Goal: Information Seeking & Learning: Learn about a topic

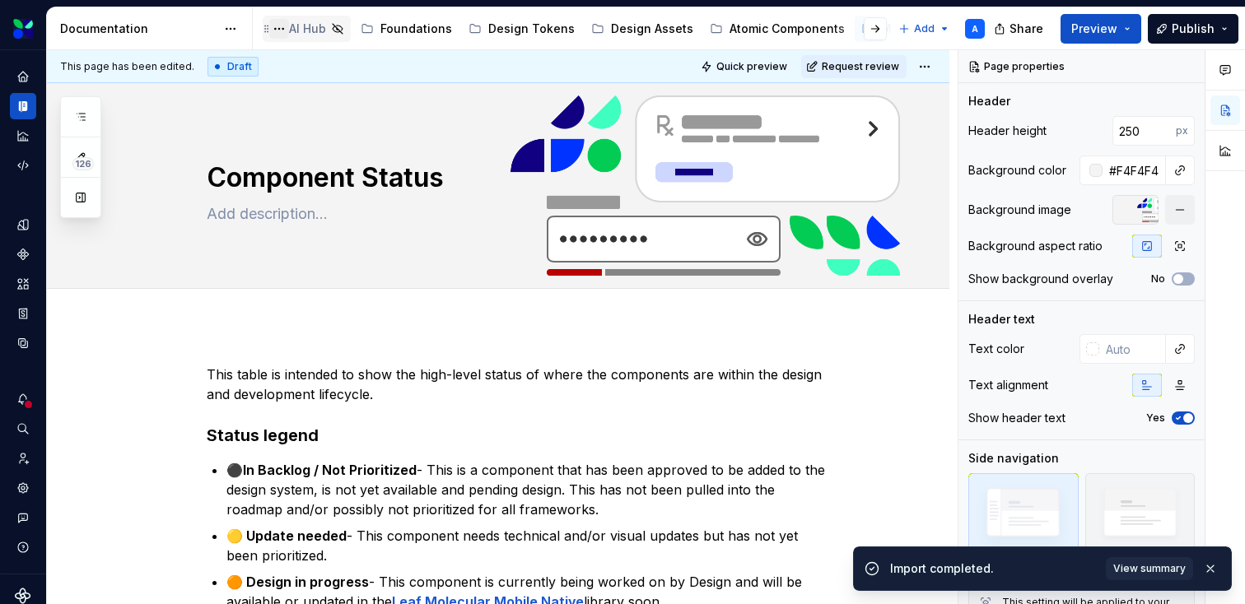
click at [284, 30] on button "Page tree" at bounding box center [279, 29] width 20 height 20
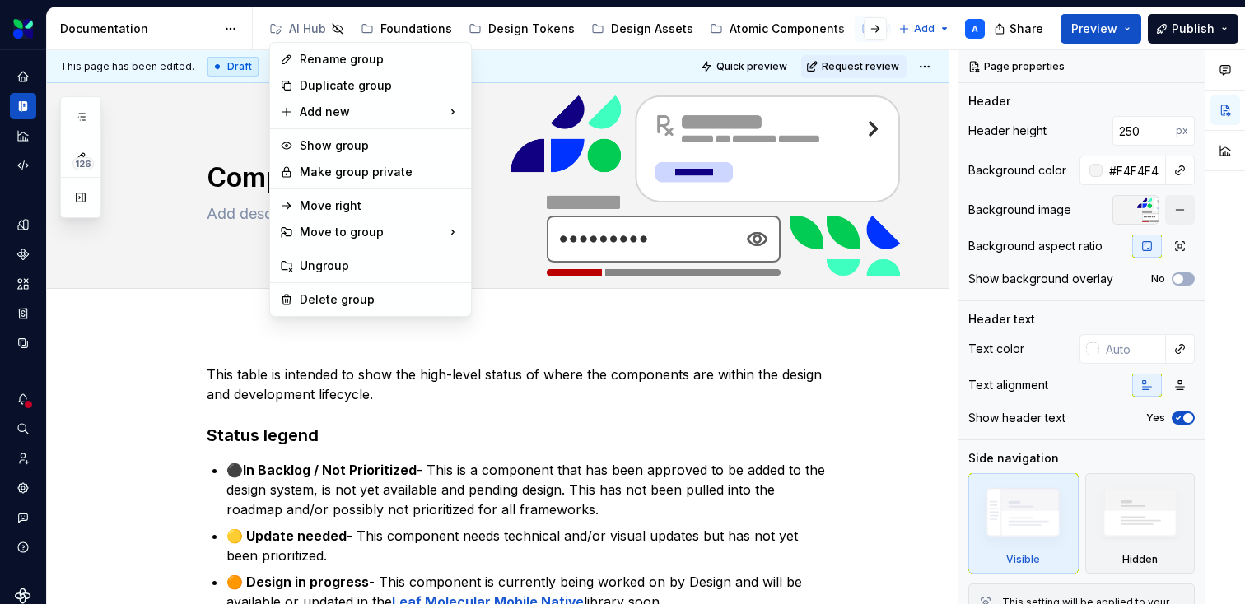
click at [183, 16] on html "Leaf Design System A Dataset Evernorth Documentation Accessibility guide for tr…" at bounding box center [622, 302] width 1245 height 604
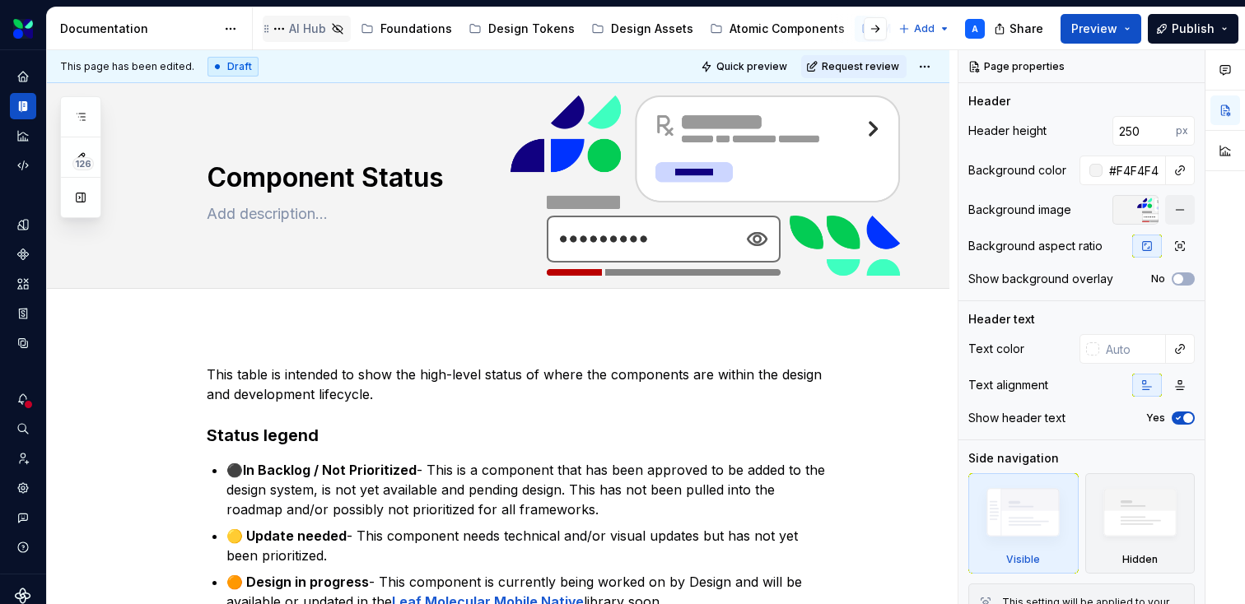
click at [303, 23] on div "AI Hub" at bounding box center [307, 29] width 37 height 16
type textarea "*"
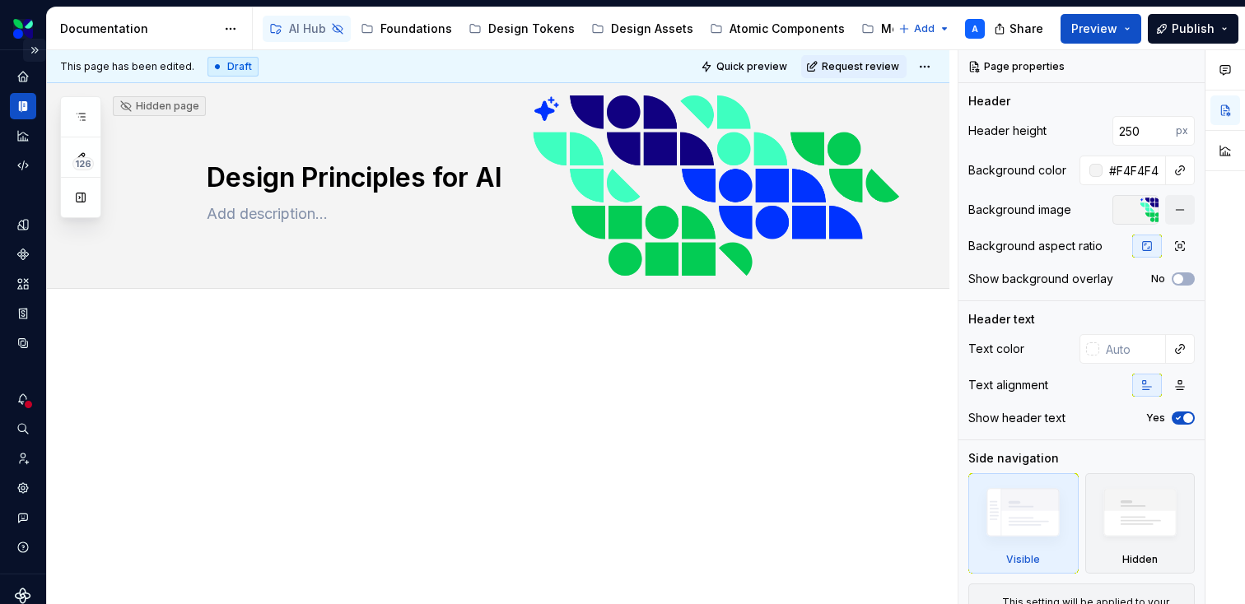
click at [39, 49] on button "Expand sidebar" at bounding box center [34, 50] width 23 height 23
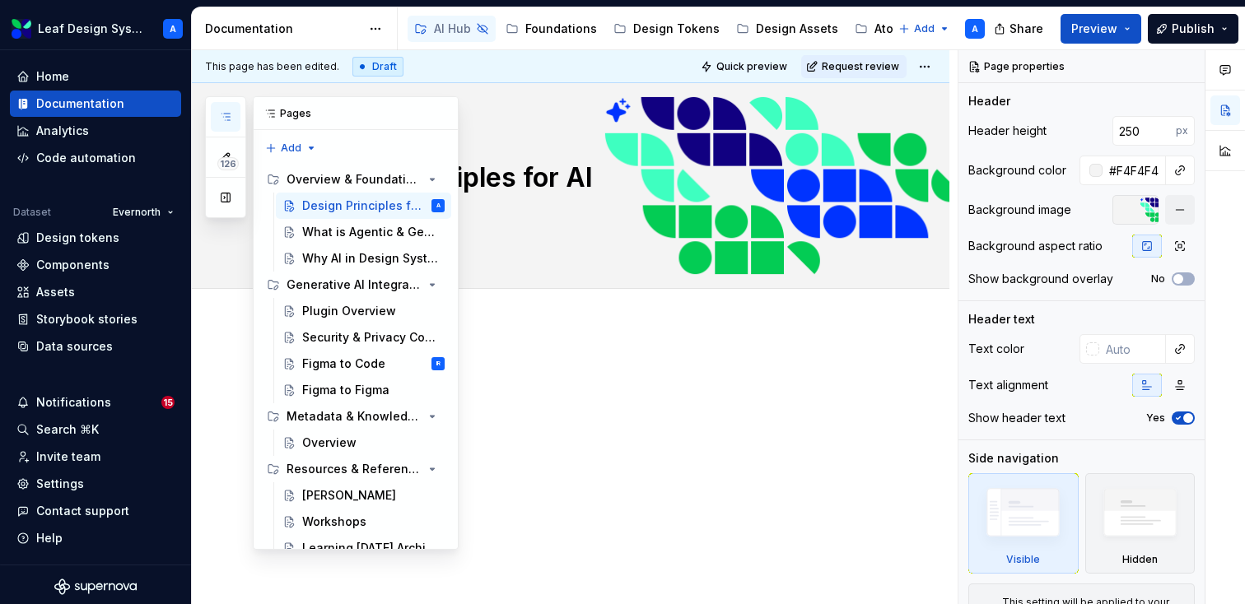
click at [231, 112] on icon "button" at bounding box center [225, 116] width 13 height 13
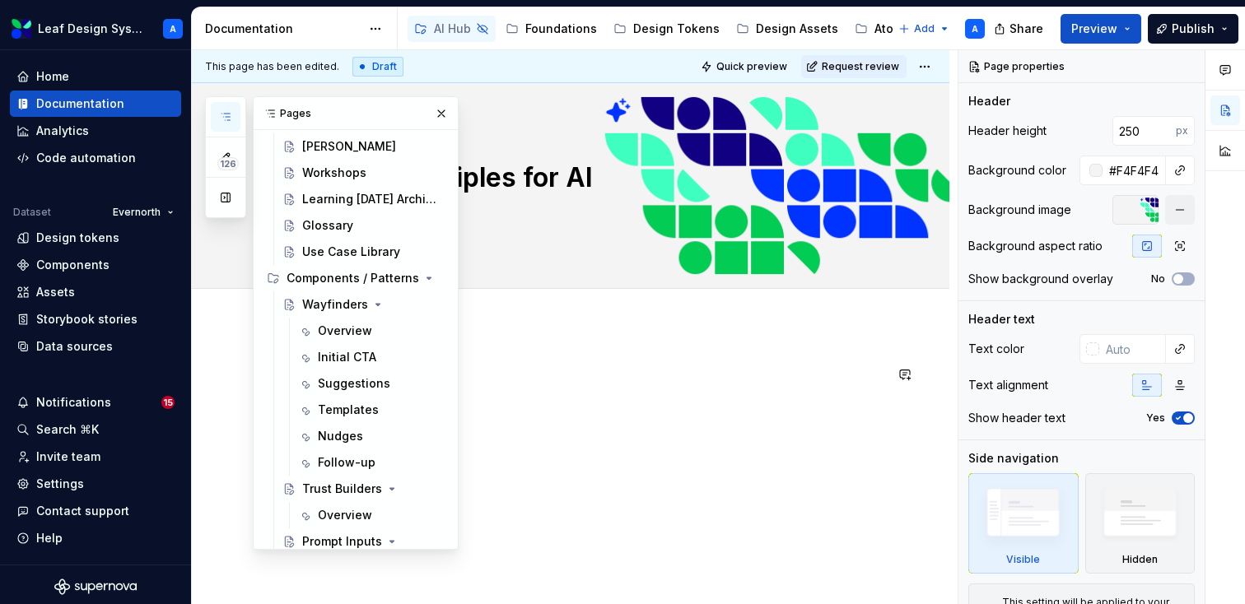
scroll to position [382, 0]
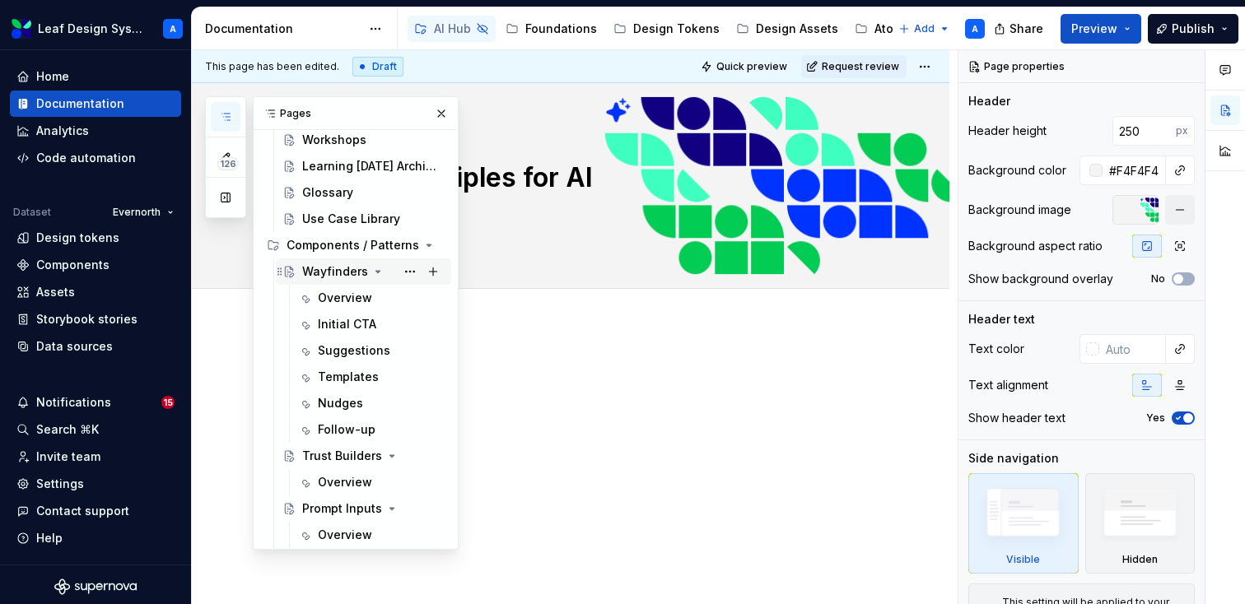
click at [335, 270] on div "Wayfinders" at bounding box center [335, 271] width 66 height 16
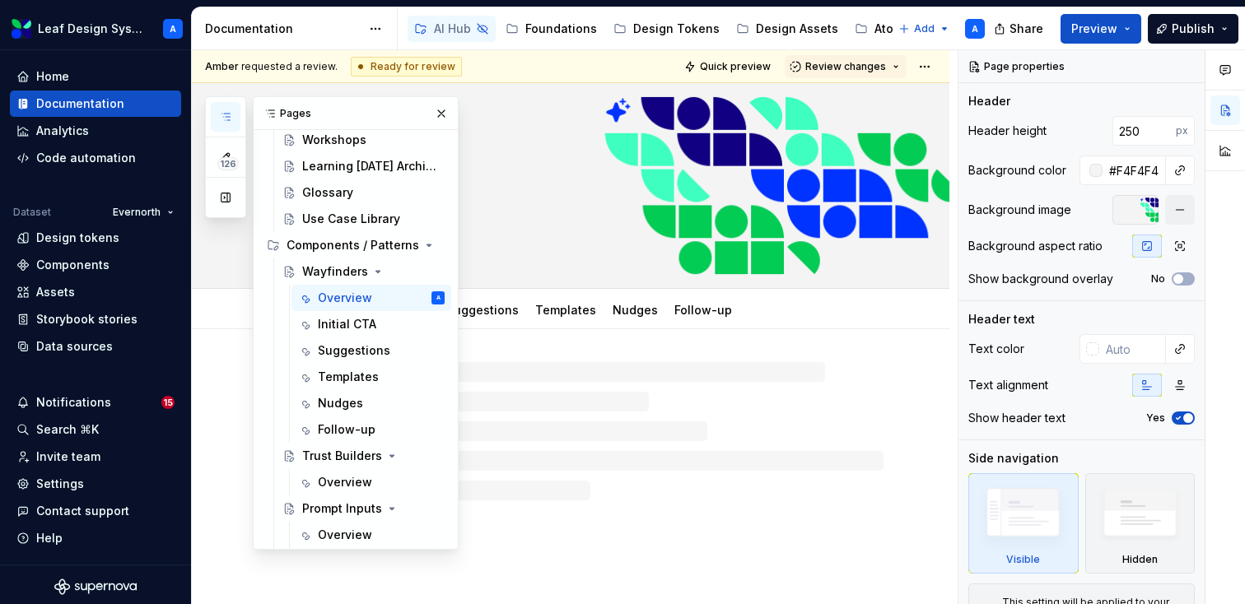
click at [328, 21] on div "Documentation" at bounding box center [283, 29] width 156 height 16
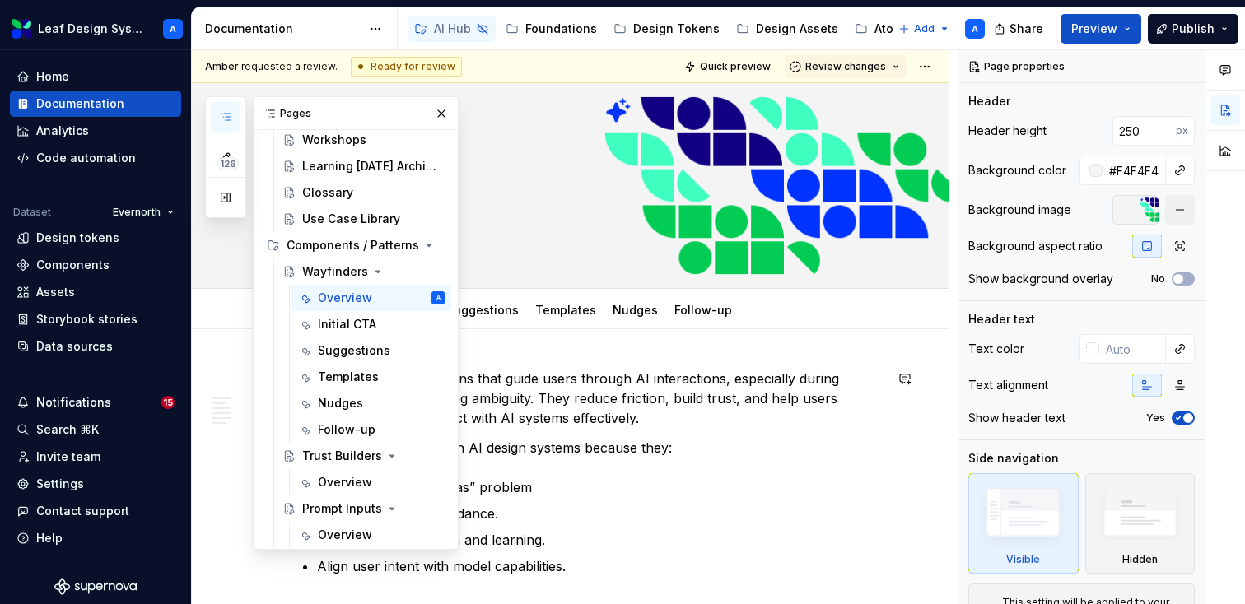
click at [659, 393] on p "Wayfinders are UX patterns that guide users through AI interactions, especially…" at bounding box center [590, 398] width 586 height 59
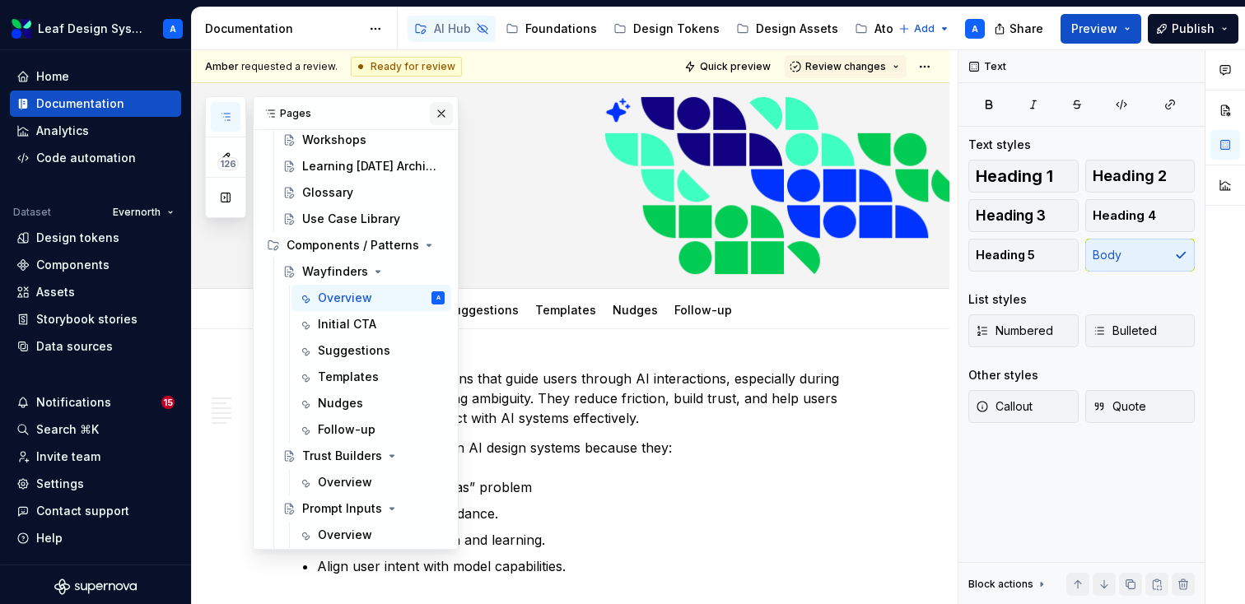
click at [441, 111] on button "button" at bounding box center [441, 113] width 23 height 23
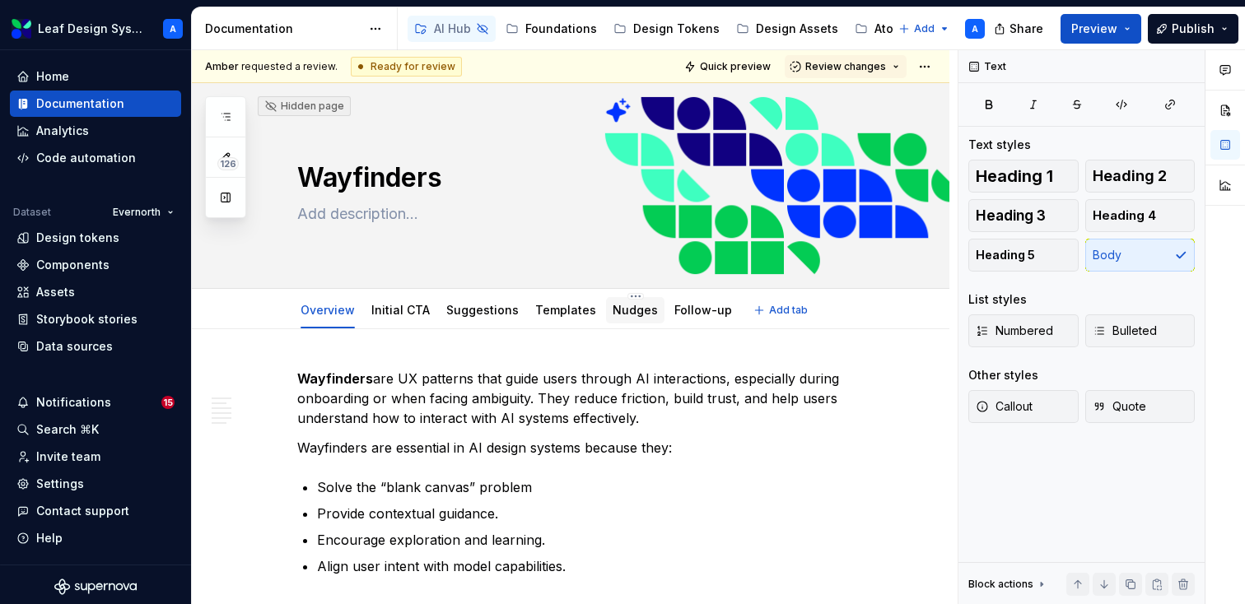
click at [613, 316] on link "Nudges" at bounding box center [634, 310] width 45 height 14
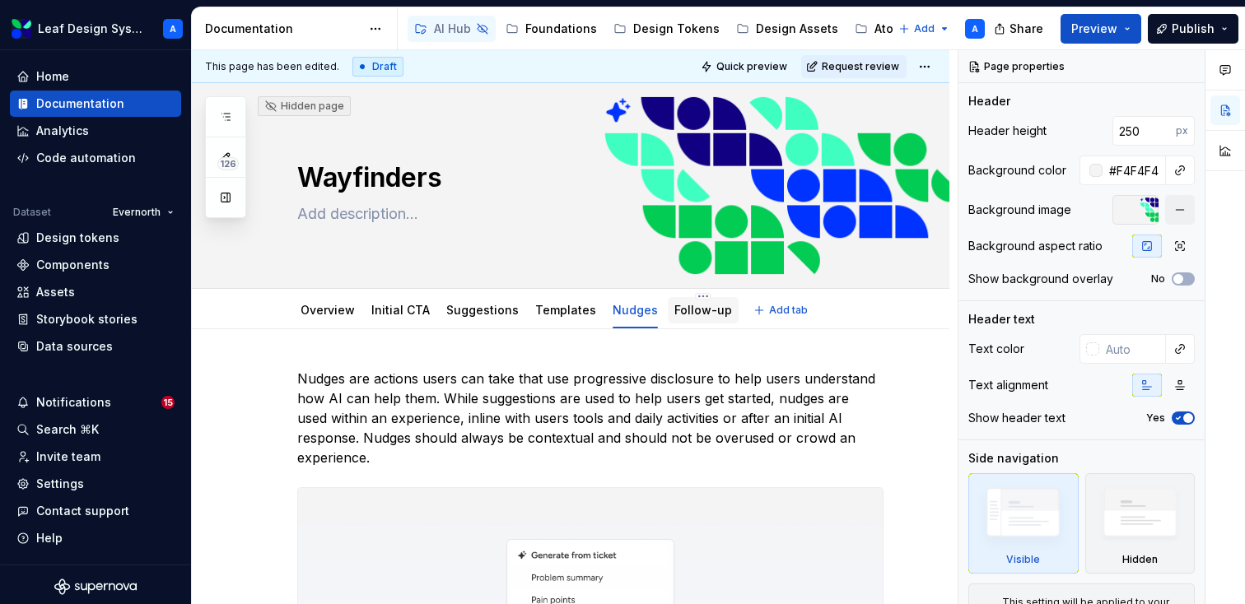
click at [687, 314] on link "Follow-up" at bounding box center [703, 310] width 58 height 14
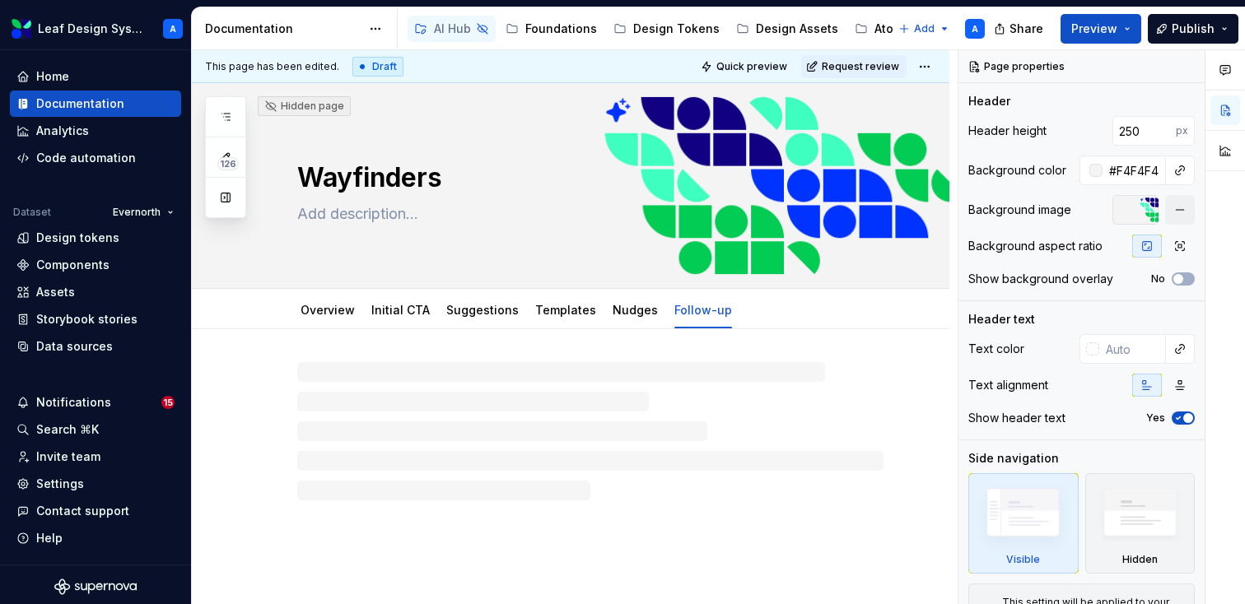
type textarea "*"
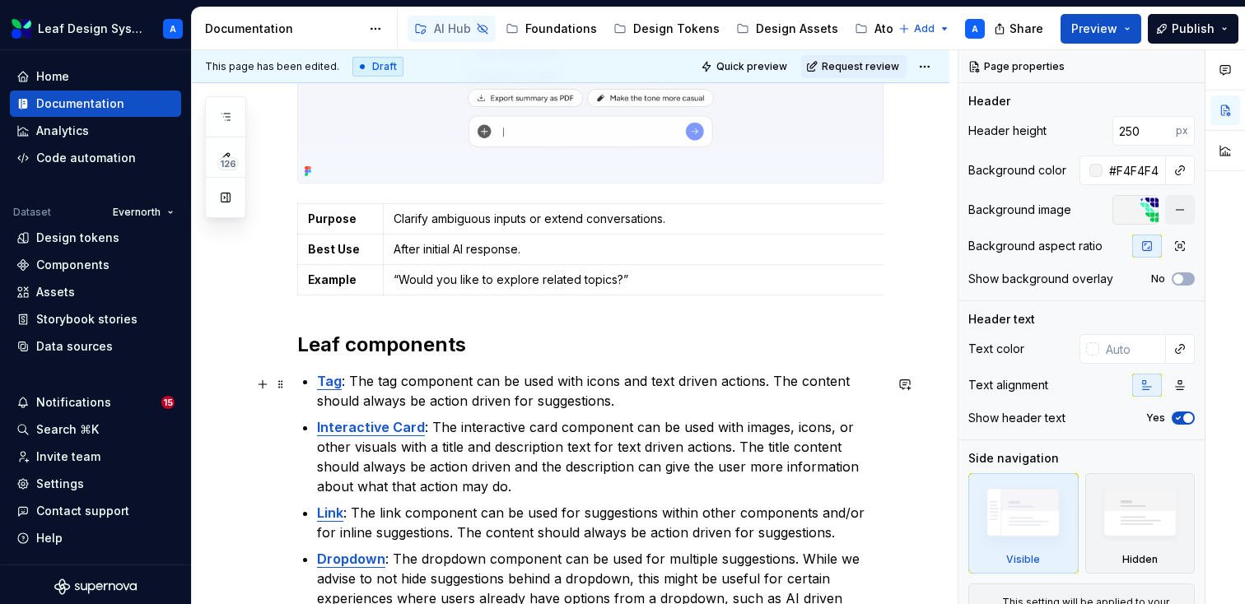
scroll to position [476, 0]
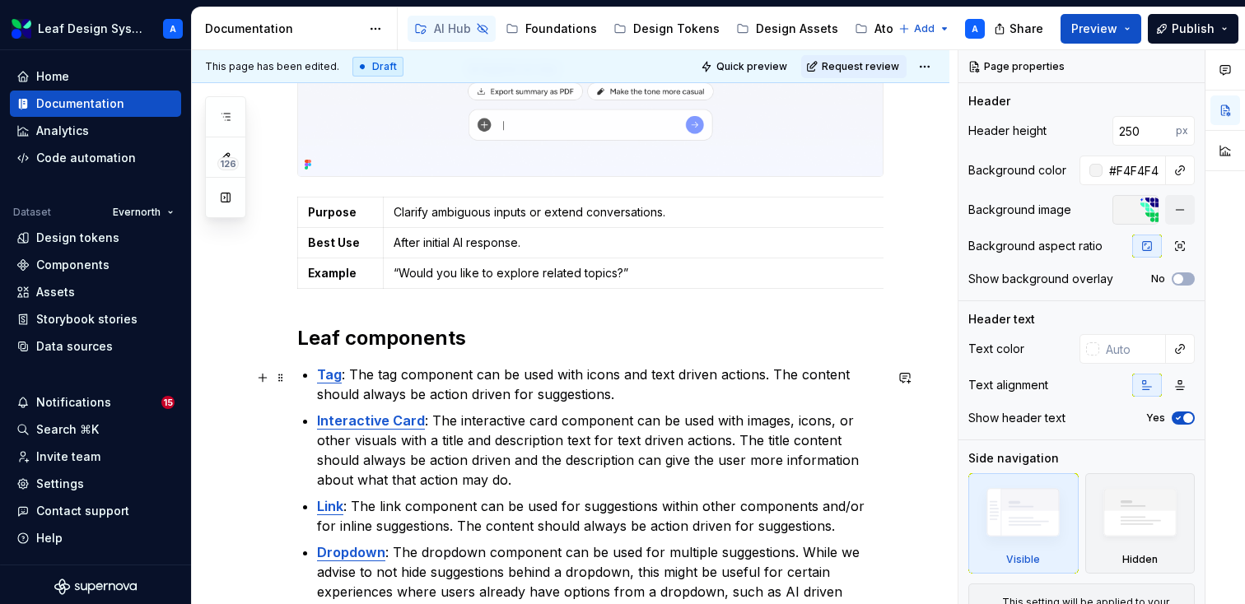
click at [577, 393] on p "Tag : The tag component can be used with icons and text driven actions. The con…" at bounding box center [600, 385] width 566 height 40
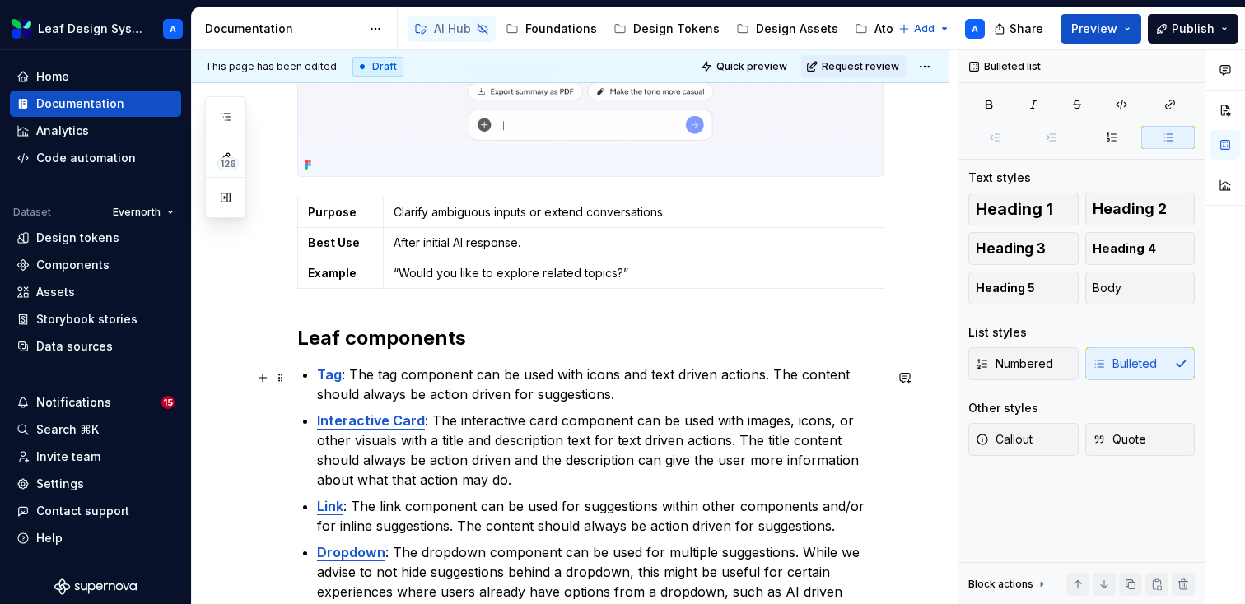
click at [568, 398] on p "Tag : The tag component can be used with icons and text driven actions. The con…" at bounding box center [600, 385] width 566 height 40
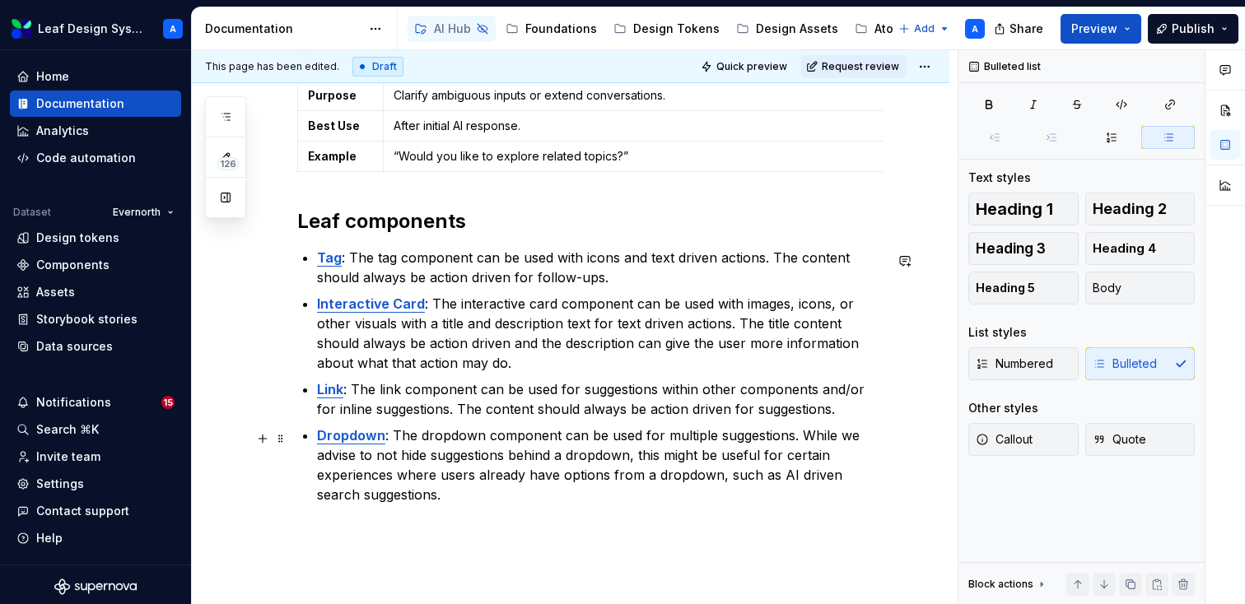
scroll to position [602, 0]
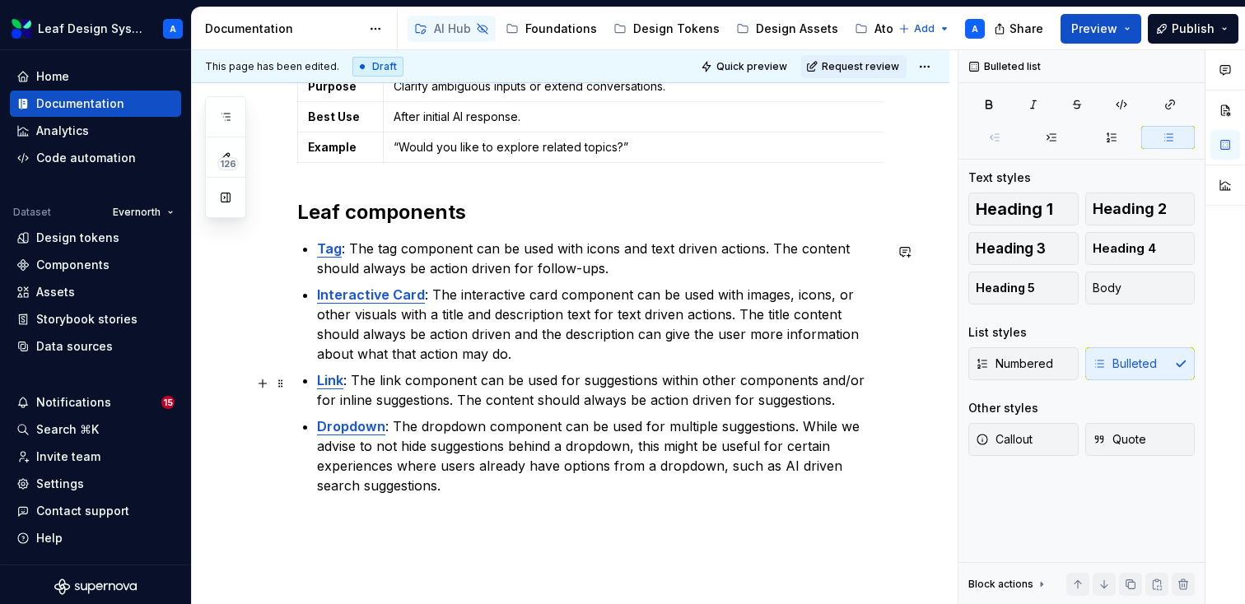
click at [595, 388] on p "Link : The link component can be used for suggestions within other components a…" at bounding box center [600, 390] width 566 height 40
click at [381, 410] on p "Link : The link component can be used for follow-ups within other components an…" at bounding box center [600, 390] width 566 height 40
click at [752, 403] on p "Link : The link component can be used for follow-ups within other components an…" at bounding box center [600, 390] width 566 height 40
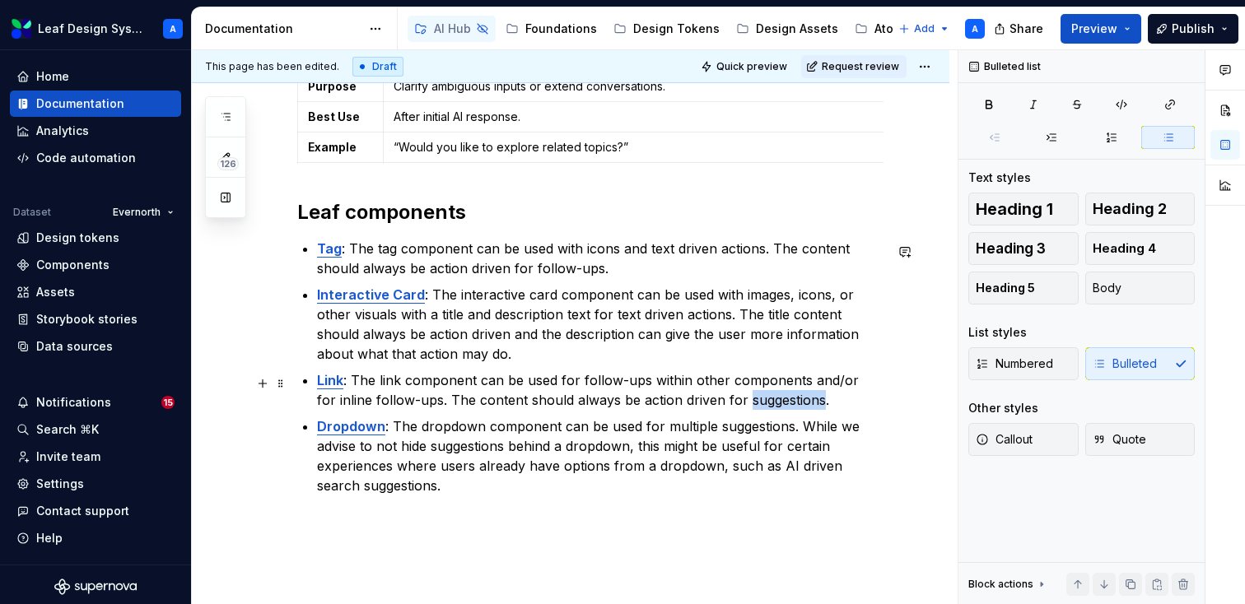
click at [752, 403] on p "Link : The link component can be used for follow-ups within other components an…" at bounding box center [600, 390] width 566 height 40
click at [728, 434] on p "Dropdown : The dropdown component can be used for multiple suggestions. While w…" at bounding box center [600, 456] width 566 height 79
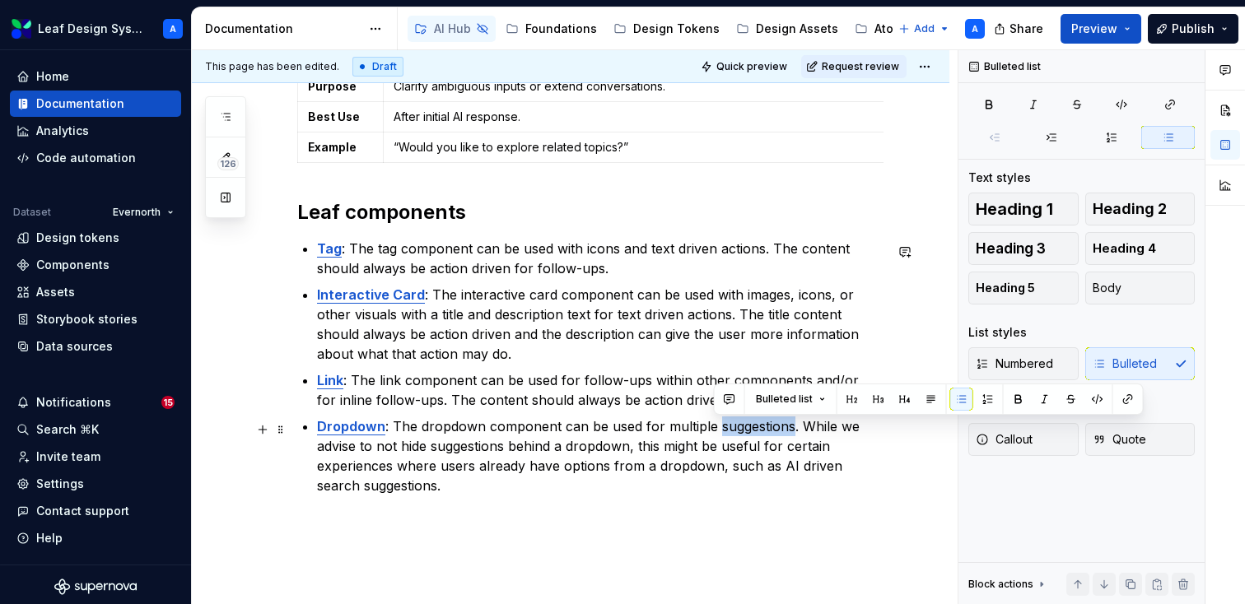
click at [728, 434] on p "Dropdown : The dropdown component can be used for multiple suggestions. While w…" at bounding box center [600, 456] width 566 height 79
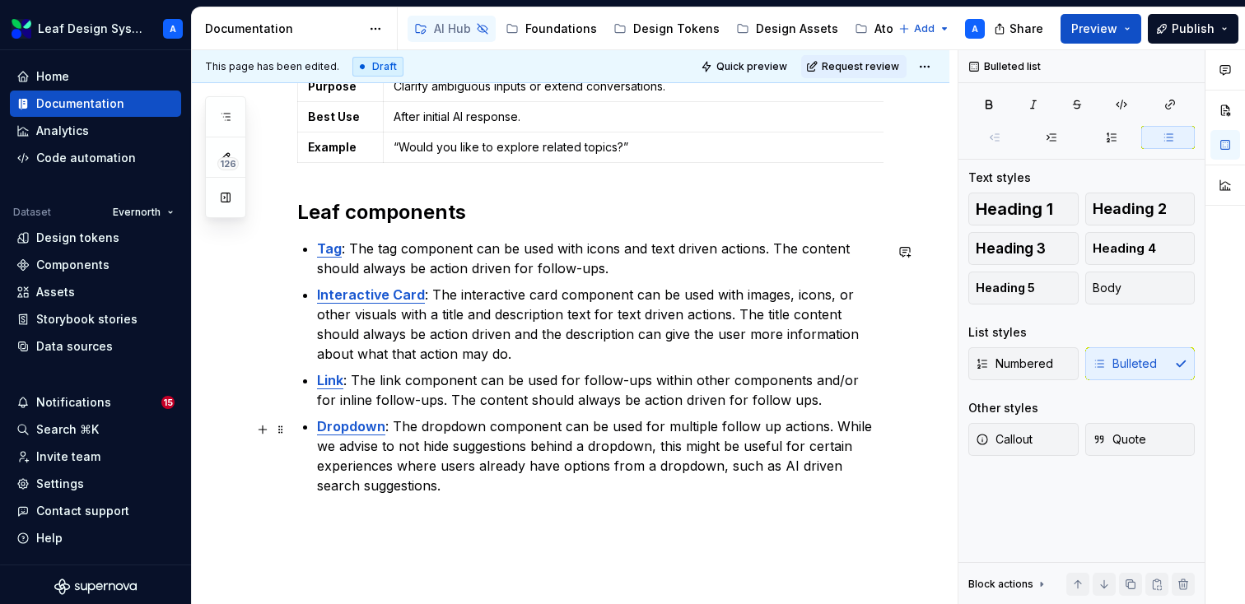
click at [463, 450] on p "Dropdown : The dropdown component can be used for multiple follow up actions. W…" at bounding box center [600, 456] width 566 height 79
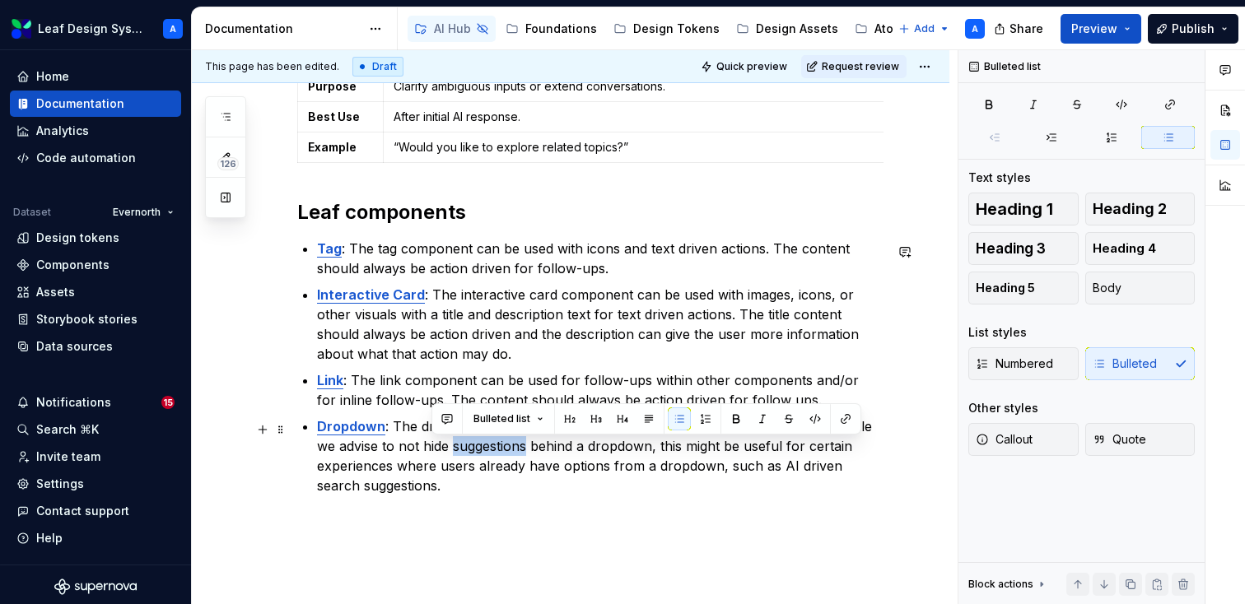
click at [463, 450] on p "Dropdown : The dropdown component can be used for multiple follow up actions. W…" at bounding box center [600, 456] width 566 height 79
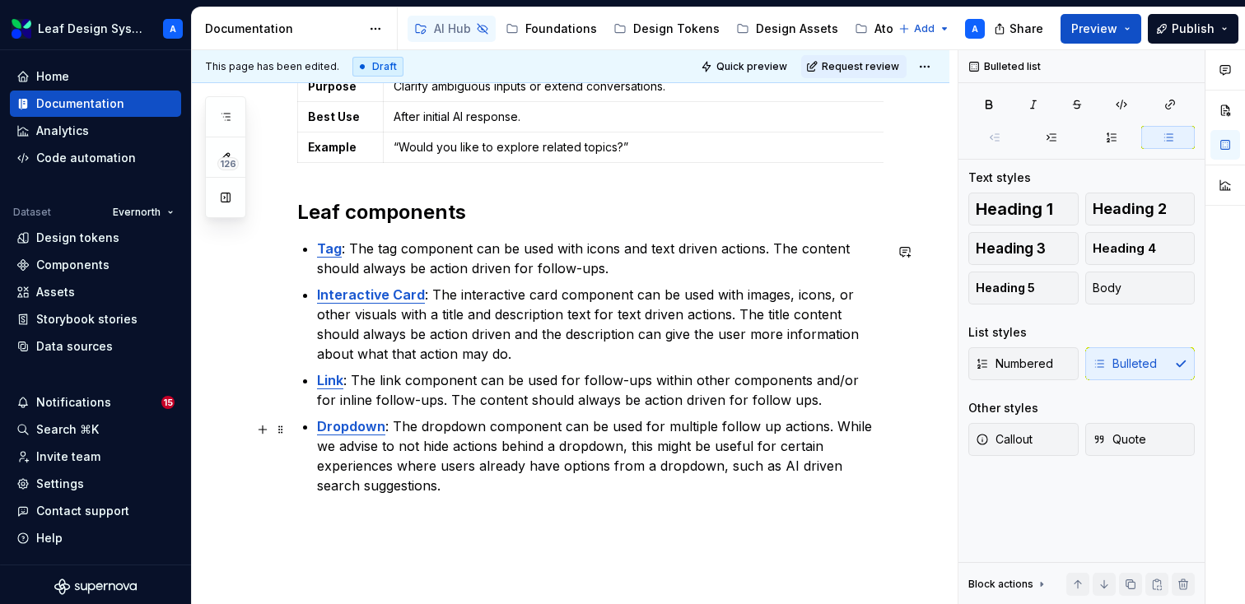
click at [840, 471] on p "Dropdown : The dropdown component can be used for multiple follow up actions. W…" at bounding box center [600, 456] width 566 height 79
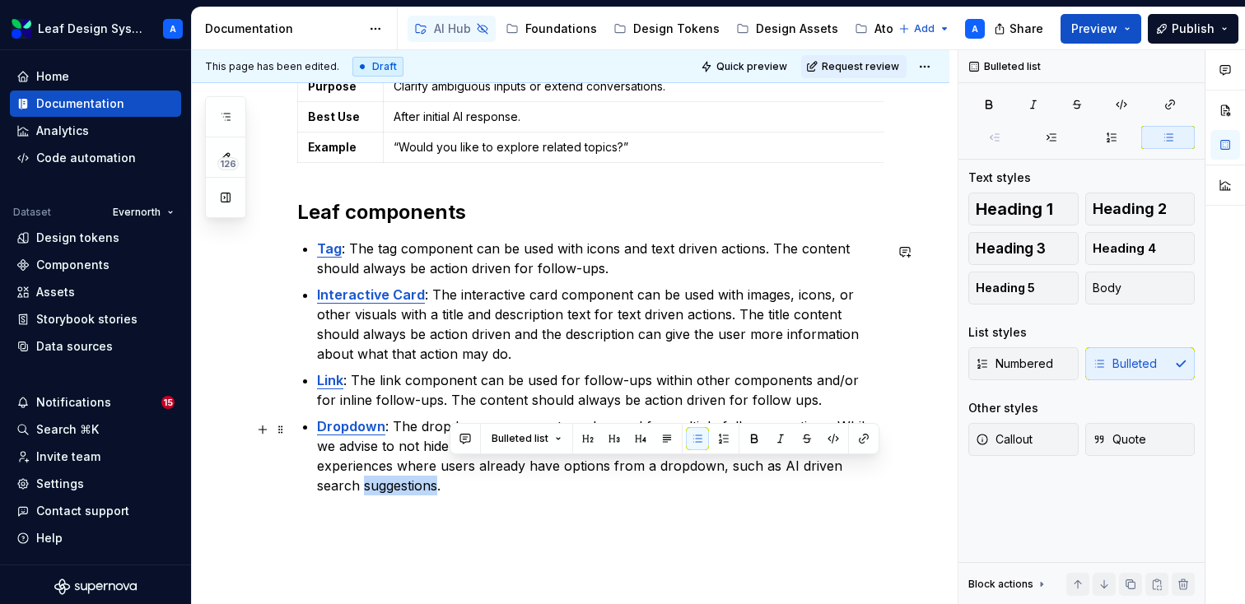
click at [840, 471] on p "Dropdown : The dropdown component can be used for multiple follow up actions. W…" at bounding box center [600, 456] width 566 height 79
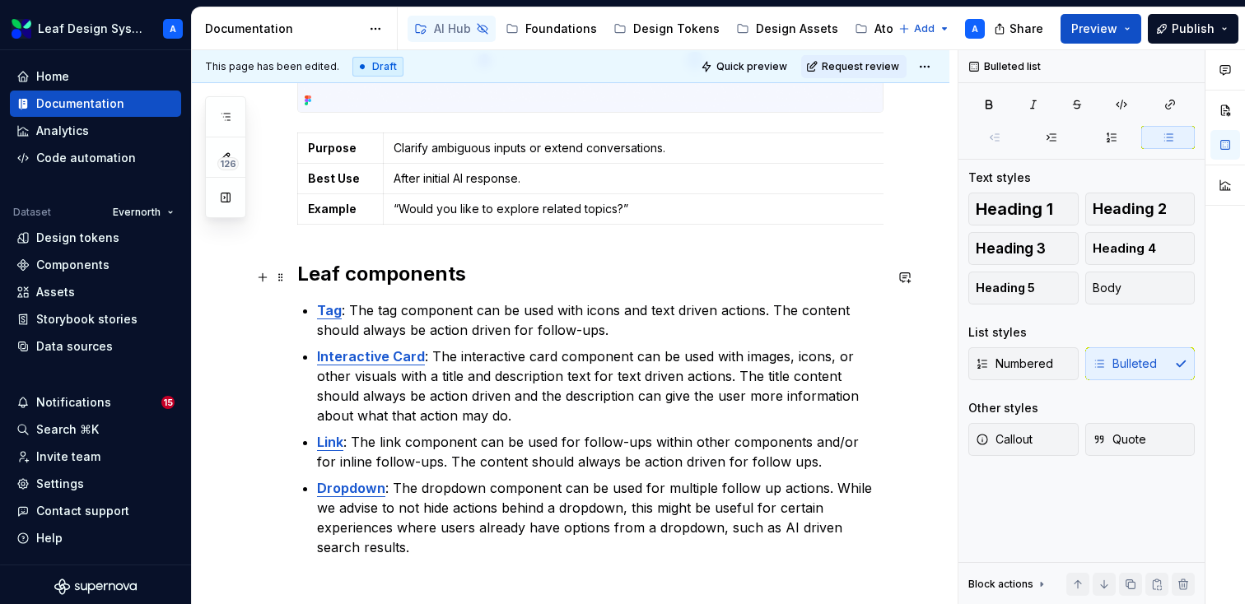
scroll to position [559, 0]
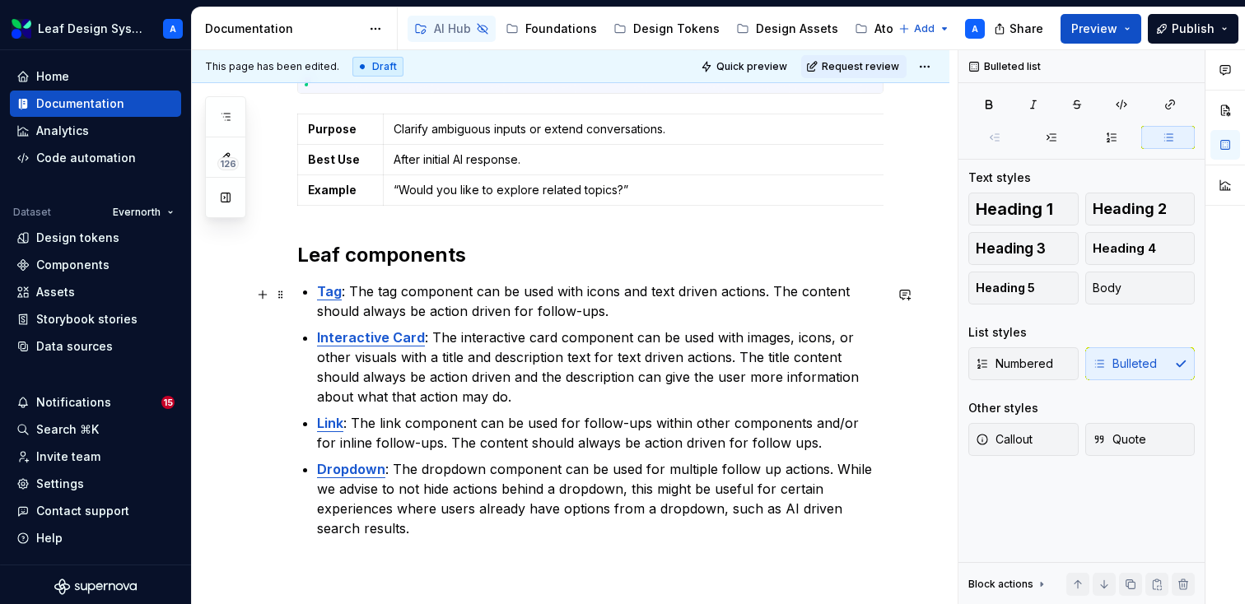
click at [610, 314] on p "Tag : The tag component can be used with icons and text driven actions. The con…" at bounding box center [600, 302] width 566 height 40
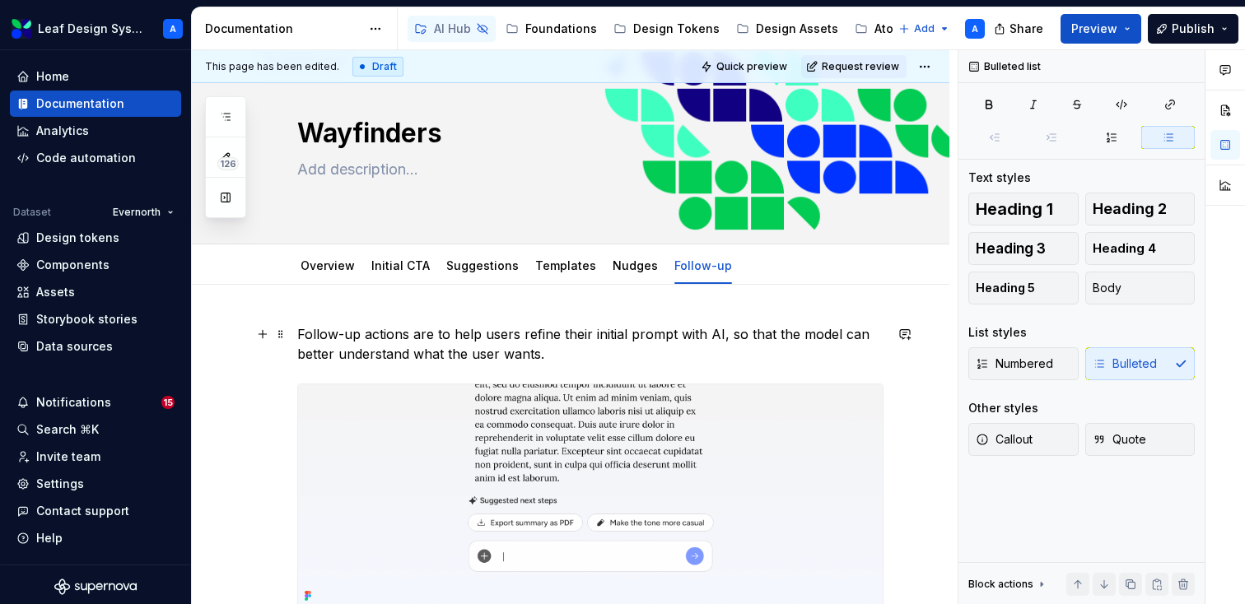
scroll to position [67, 0]
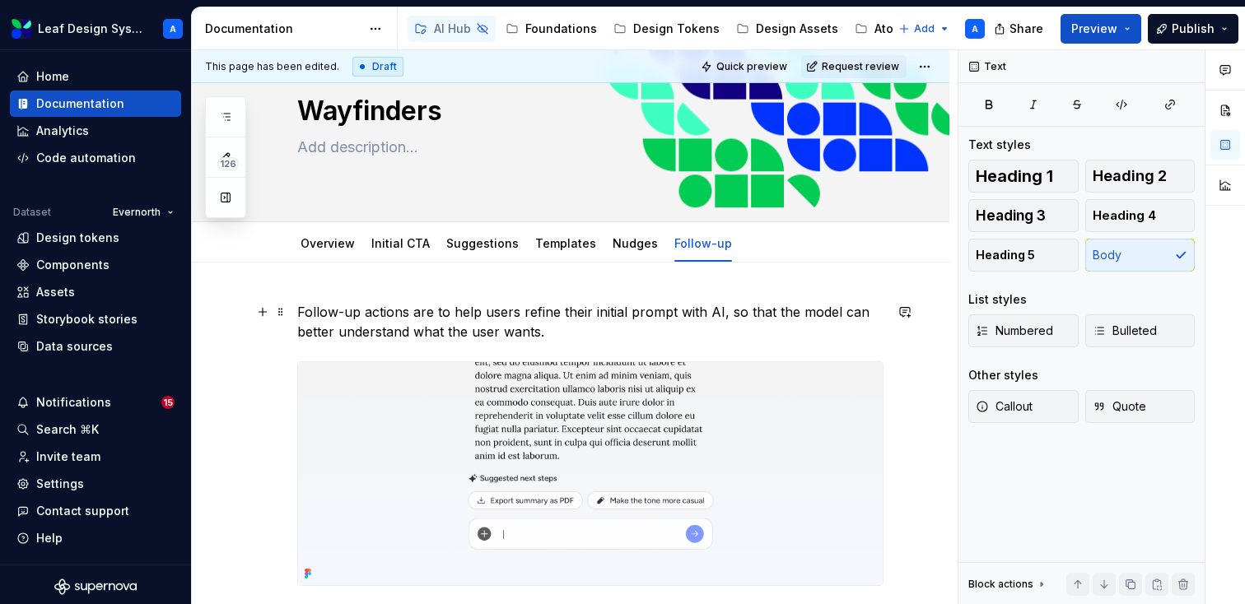
click at [561, 336] on p "Follow-up actions are to help users refine their initial prompt with AI, so tha…" at bounding box center [590, 322] width 586 height 40
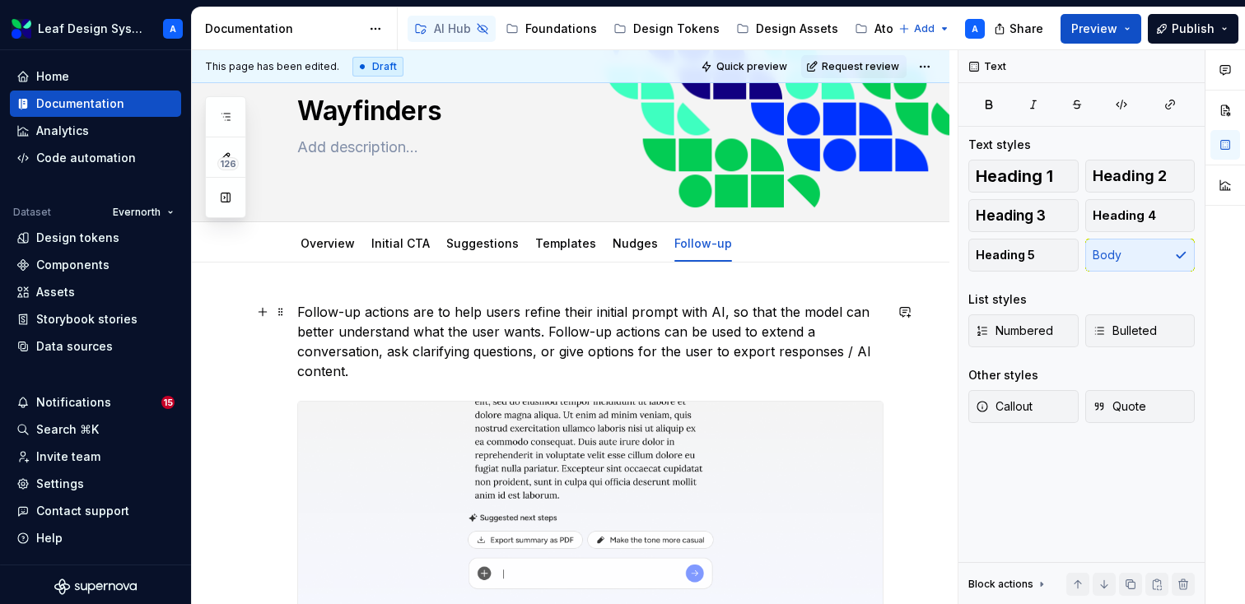
click at [417, 375] on p "Follow-up actions are to help users refine their initial prompt with AI, so tha…" at bounding box center [590, 341] width 586 height 79
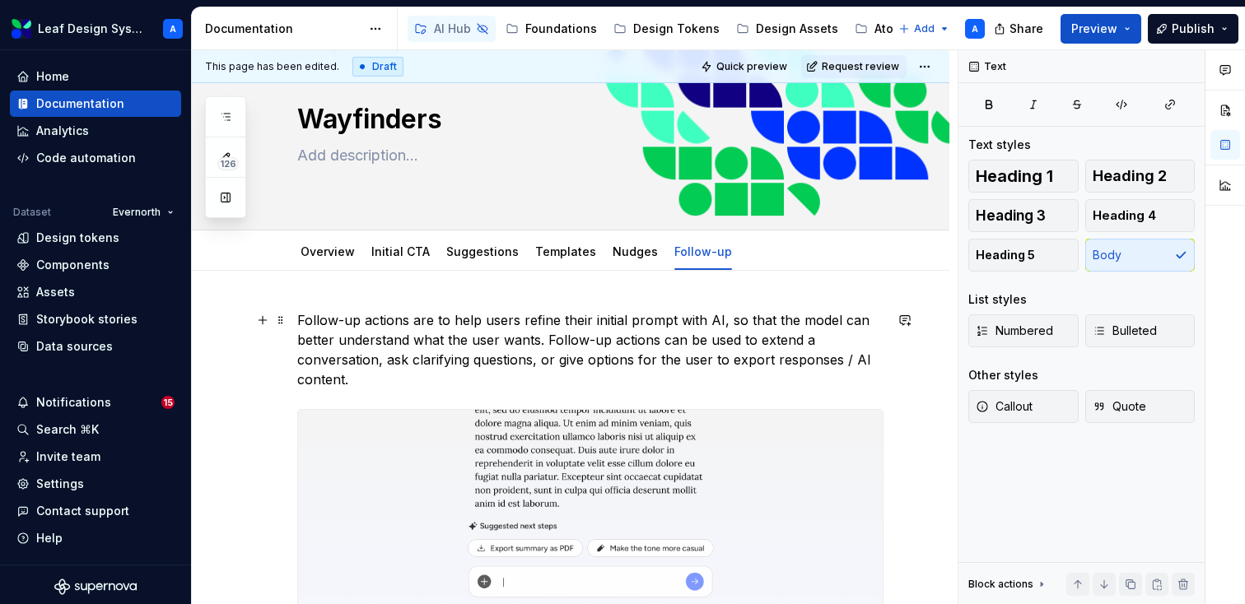
scroll to position [0, 0]
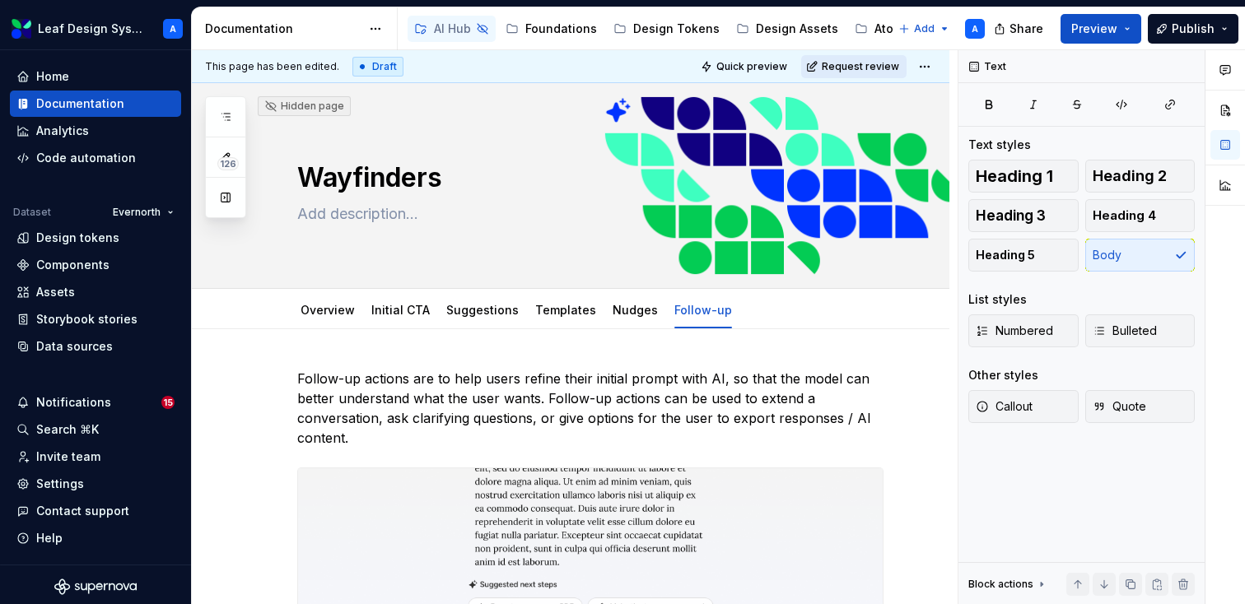
click at [850, 67] on span "Request review" at bounding box center [860, 66] width 77 height 13
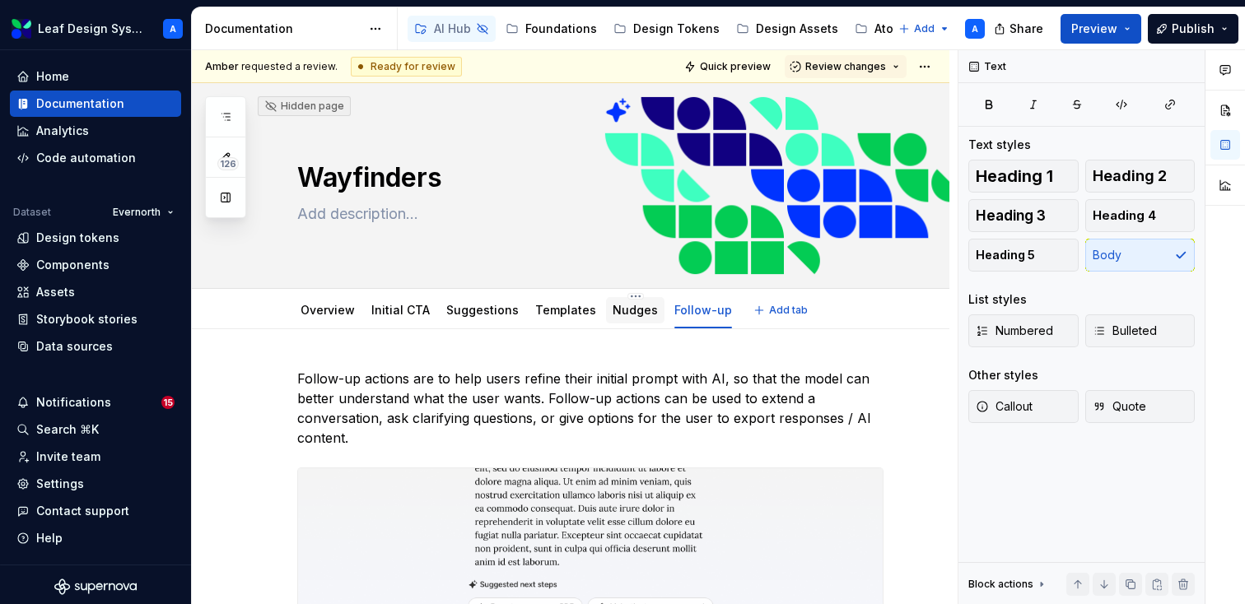
click at [612, 310] on link "Nudges" at bounding box center [634, 310] width 45 height 14
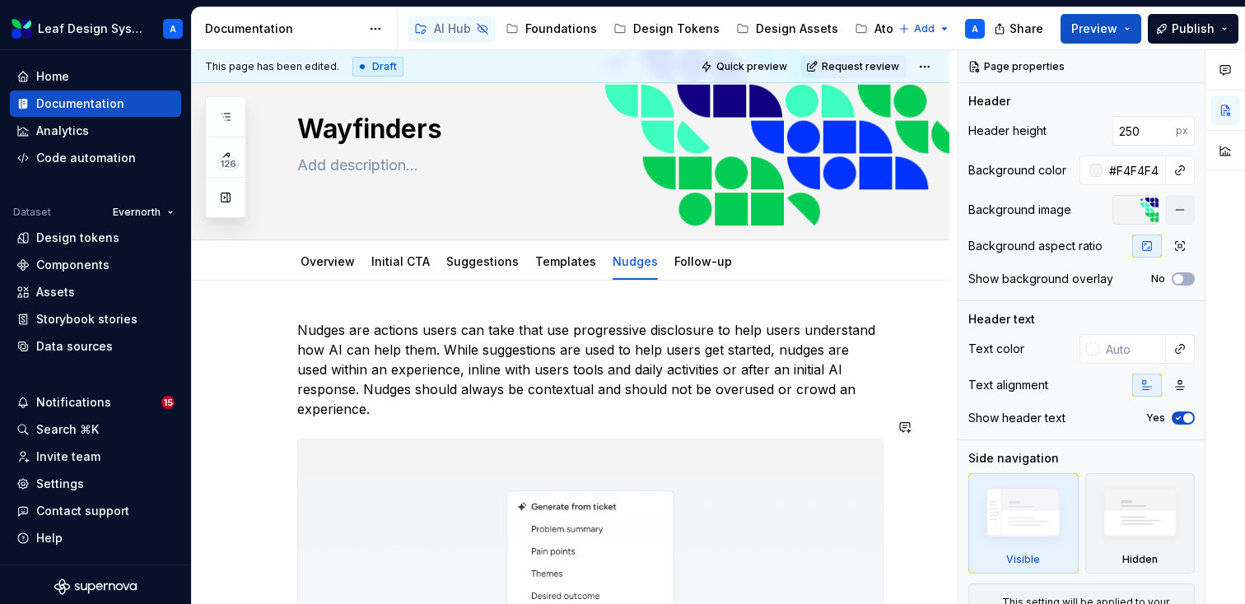
scroll to position [42, 0]
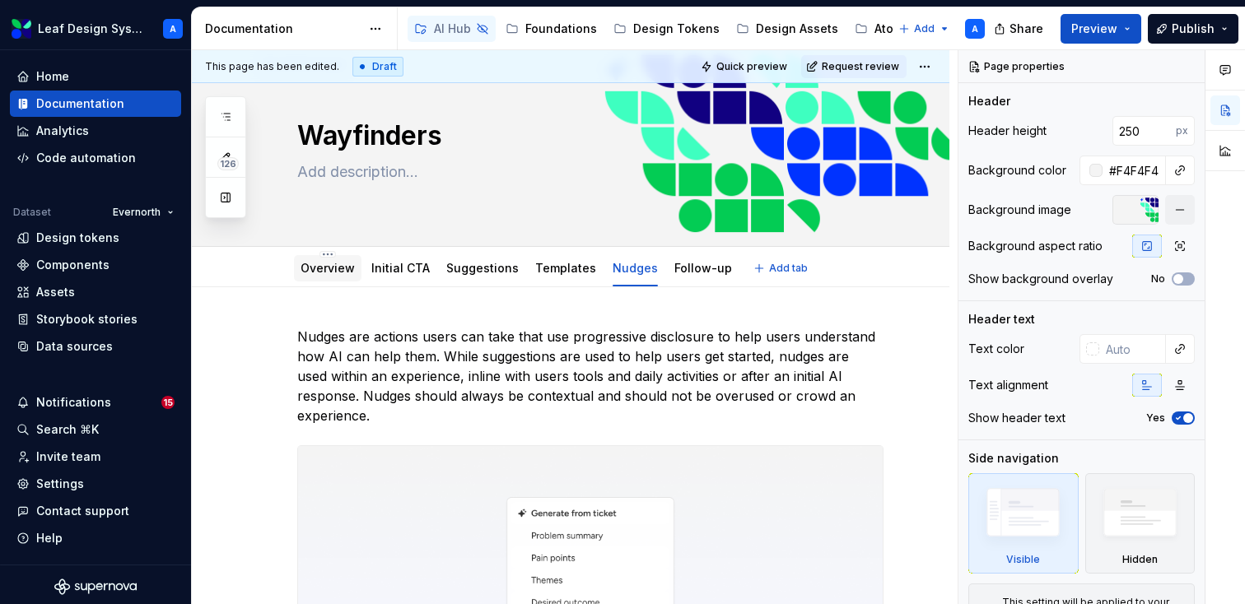
click at [313, 273] on link "Overview" at bounding box center [327, 268] width 54 height 14
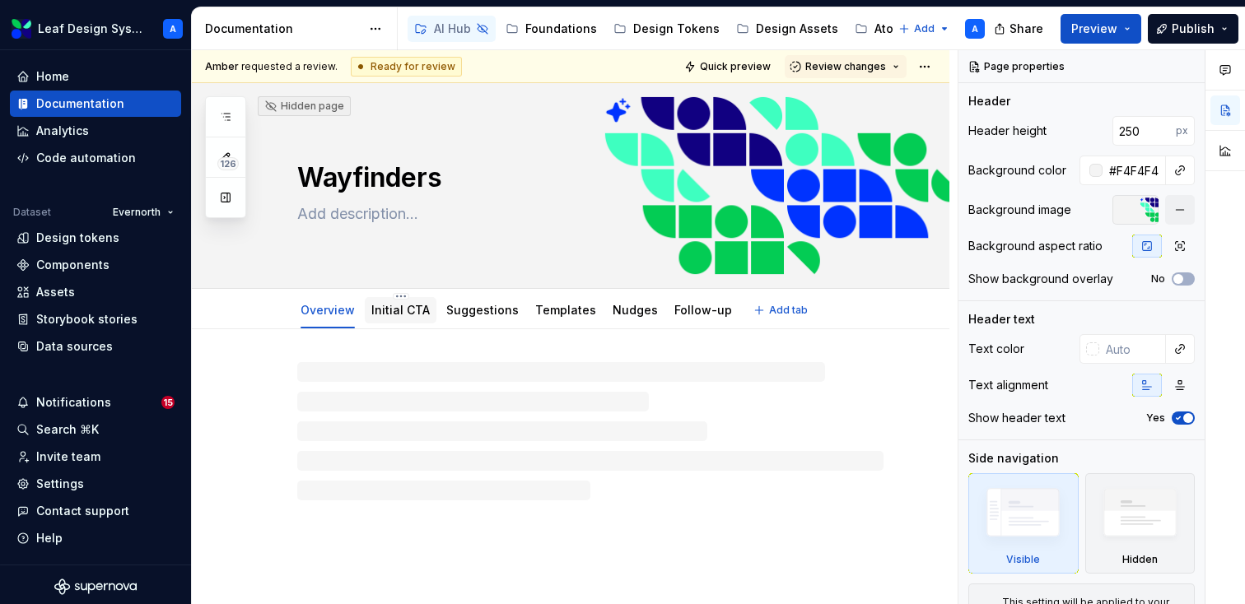
click at [391, 311] on link "Initial CTA" at bounding box center [400, 310] width 58 height 14
click at [463, 318] on div "Suggestions" at bounding box center [482, 310] width 72 height 16
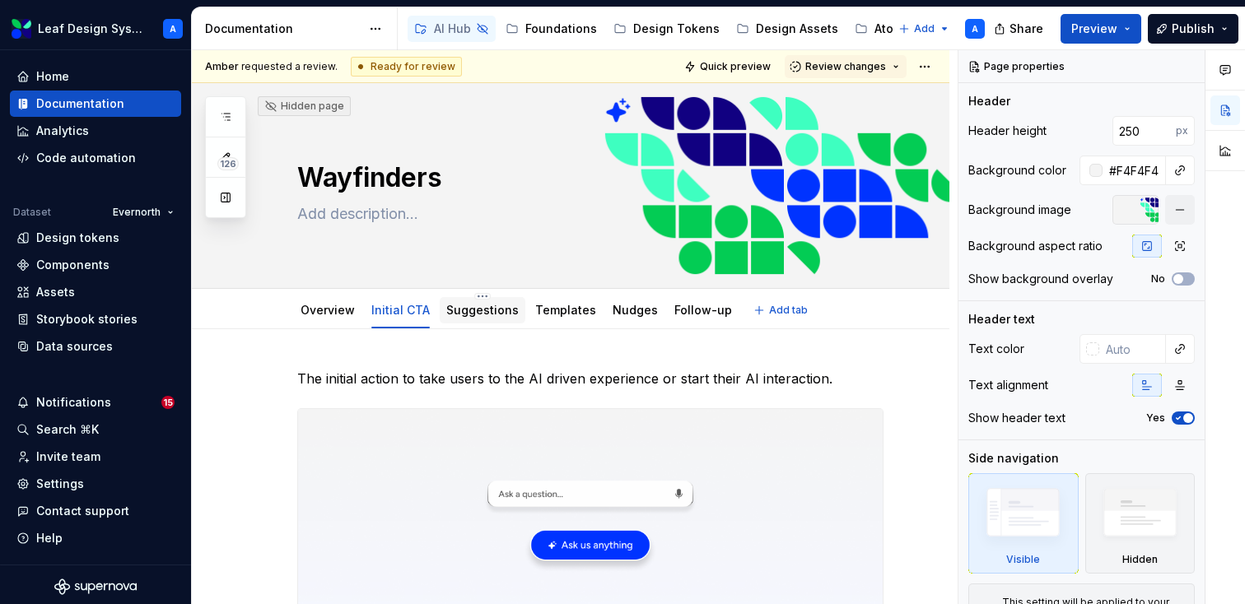
click at [465, 312] on link "Suggestions" at bounding box center [482, 310] width 72 height 14
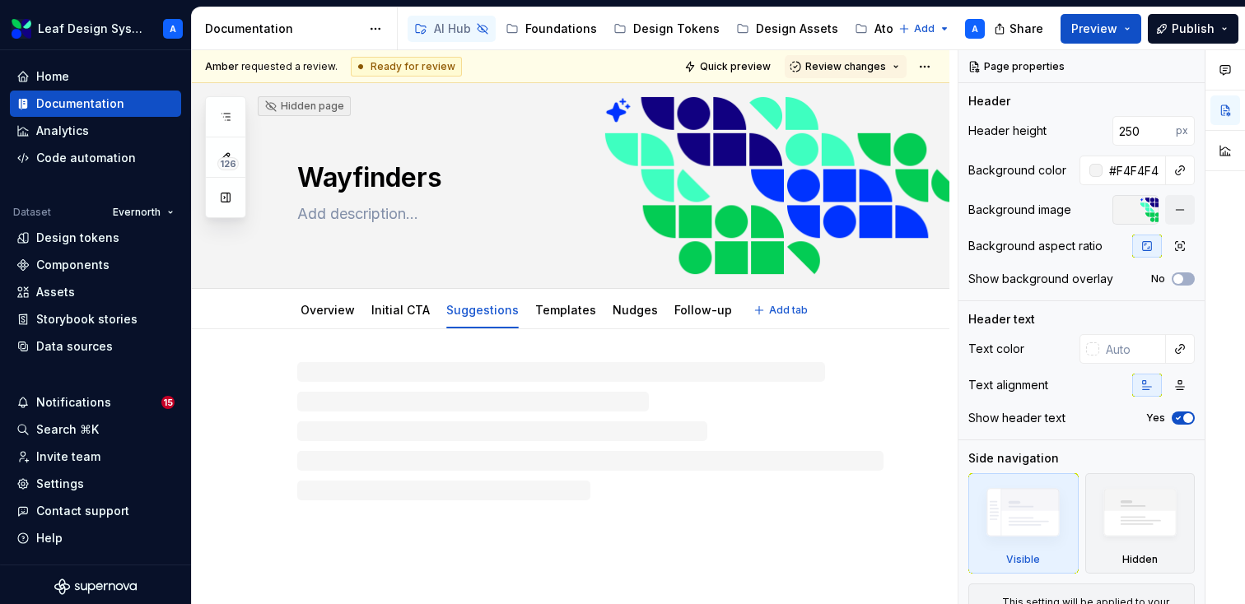
click at [559, 313] on link "Templates" at bounding box center [565, 310] width 61 height 14
click at [614, 314] on link "Nudges" at bounding box center [634, 310] width 45 height 14
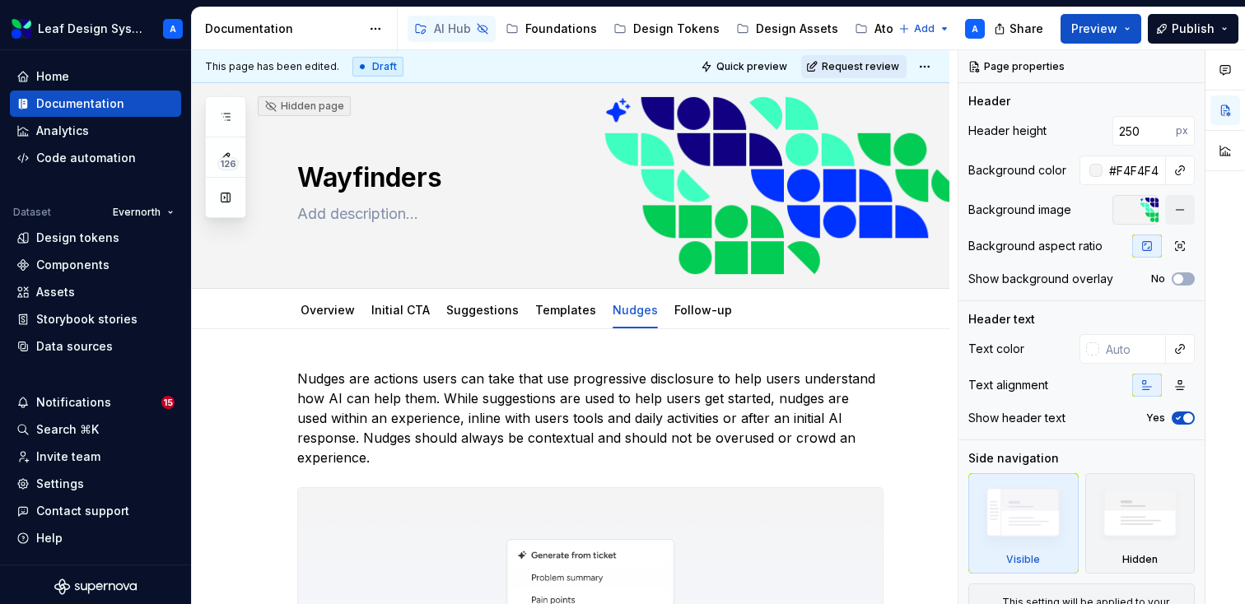
click at [856, 66] on span "Request review" at bounding box center [860, 66] width 77 height 13
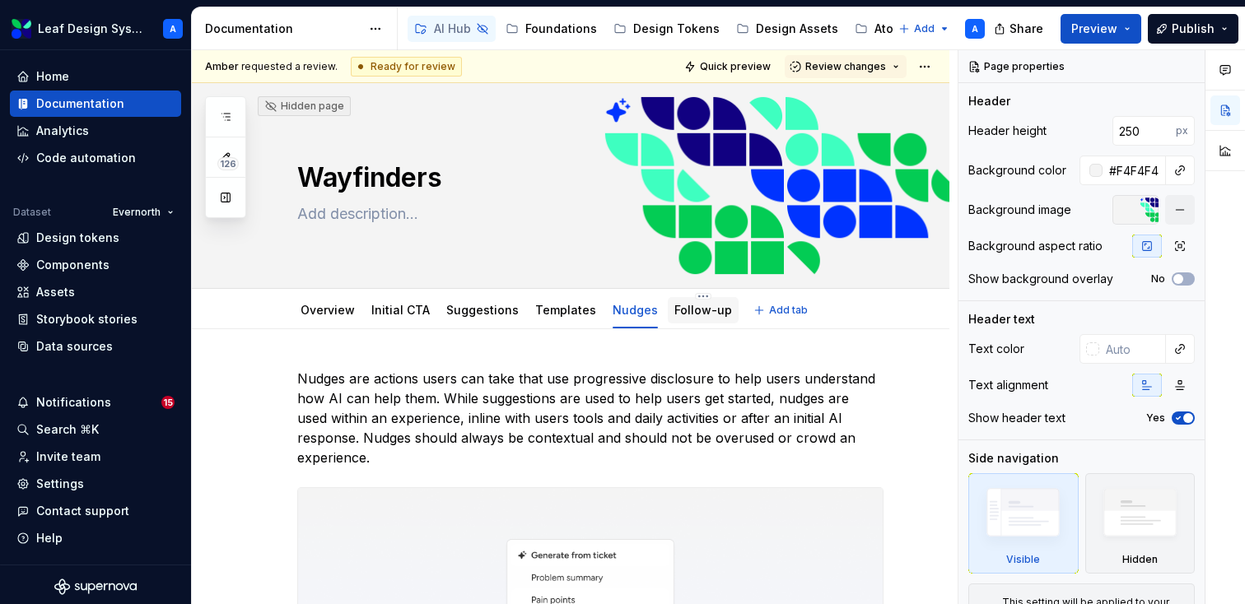
click at [675, 316] on link "Follow-up" at bounding box center [703, 310] width 58 height 14
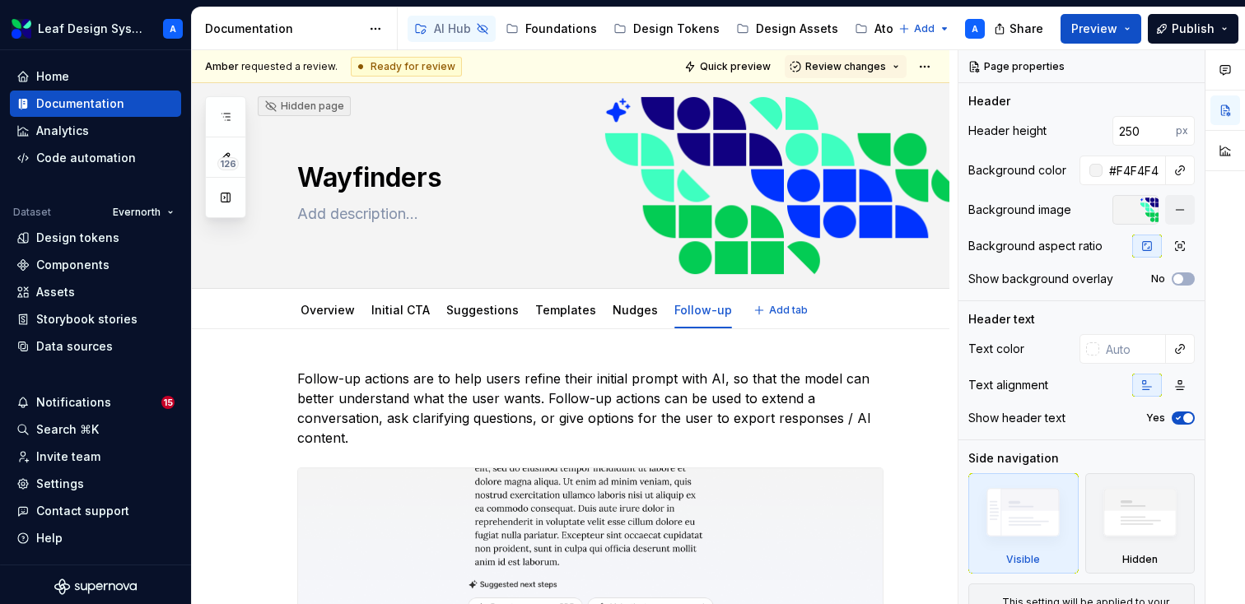
type textarea "*"
click at [545, 399] on p "Follow-up actions are to help users refine their initial prompt with AI, so tha…" at bounding box center [590, 408] width 586 height 79
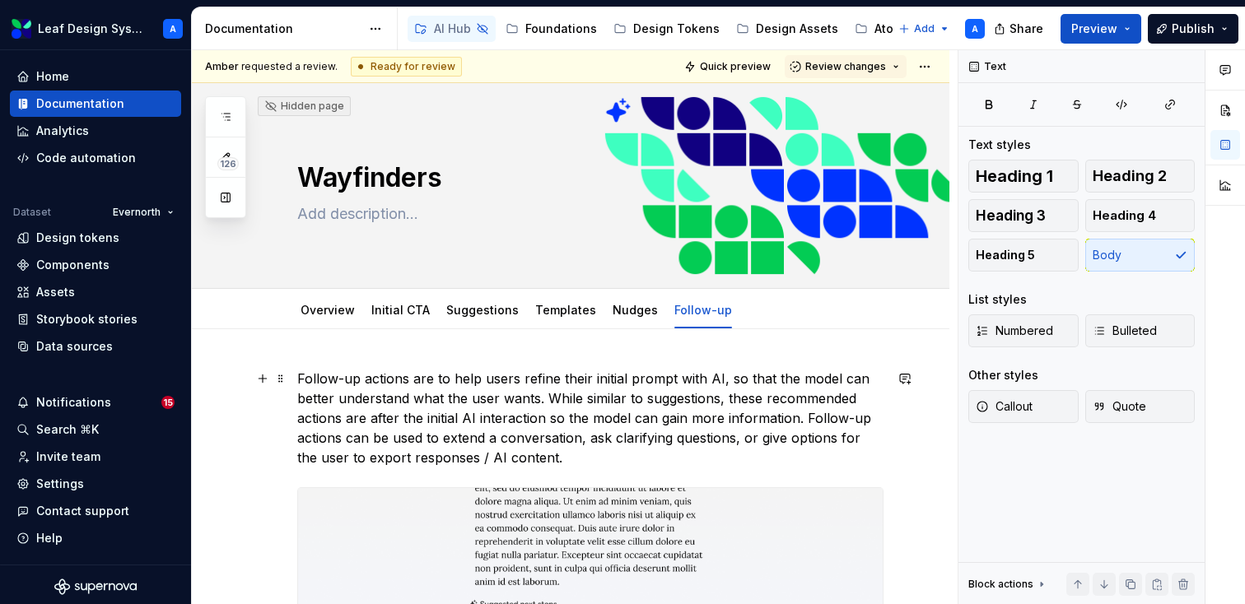
click at [526, 410] on p "Follow-up actions are to help users refine their initial prompt with AI, so tha…" at bounding box center [590, 418] width 586 height 99
click at [330, 313] on link "Overview" at bounding box center [327, 310] width 54 height 14
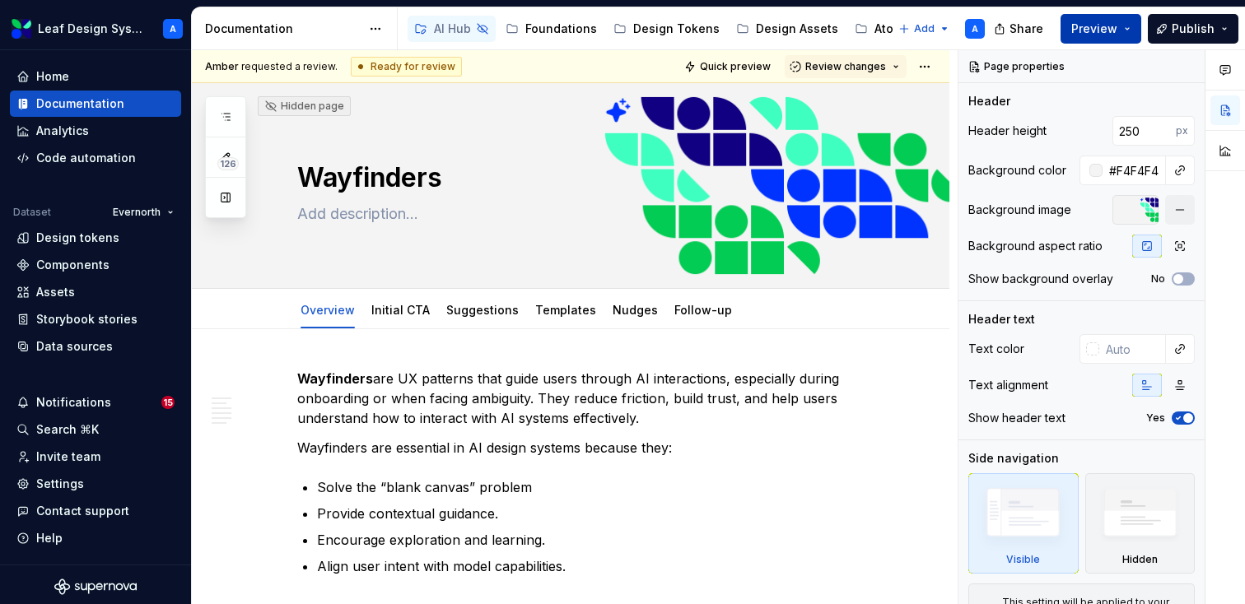
click at [1121, 29] on button "Preview" at bounding box center [1100, 29] width 81 height 30
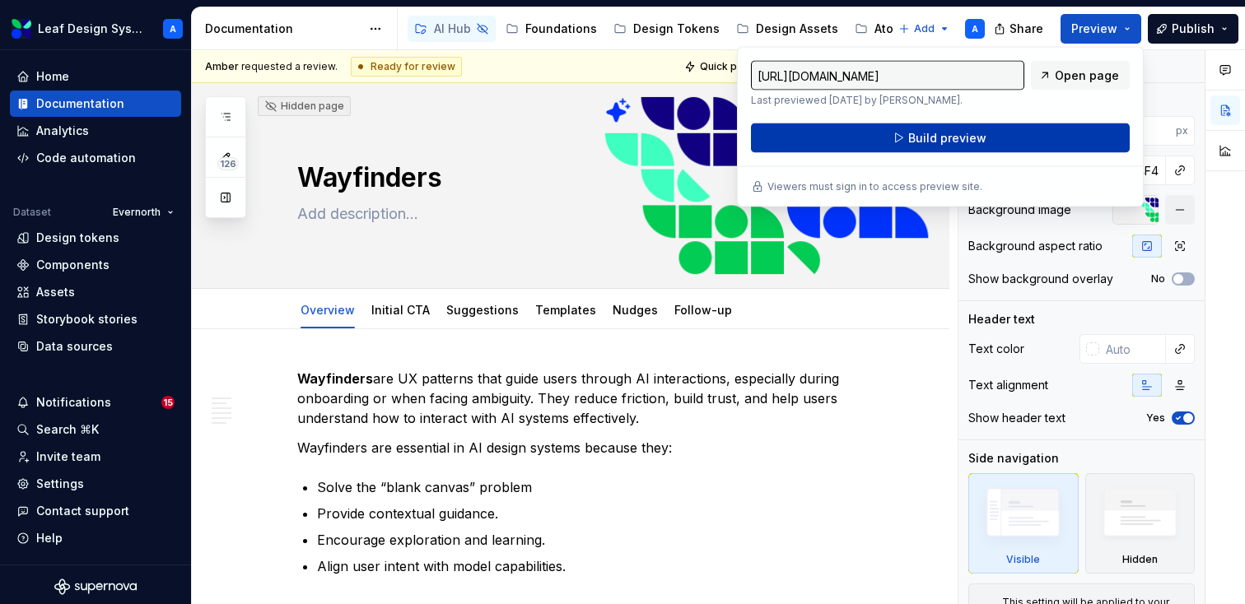
click at [971, 141] on span "Build preview" at bounding box center [947, 138] width 78 height 16
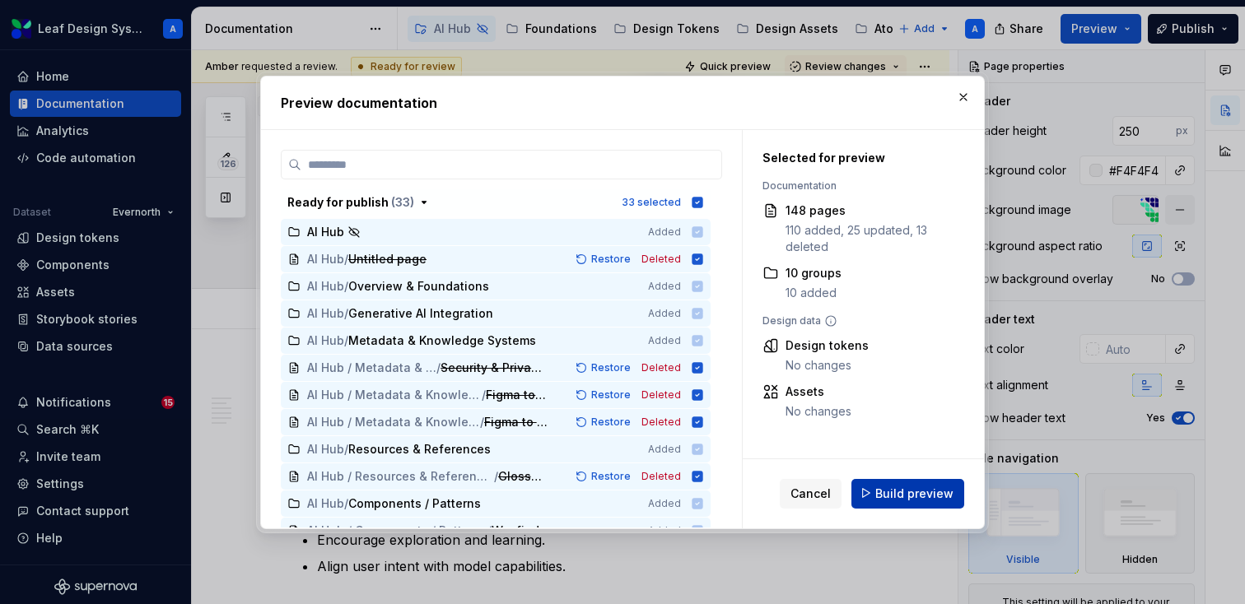
click at [932, 496] on span "Build preview" at bounding box center [914, 493] width 78 height 16
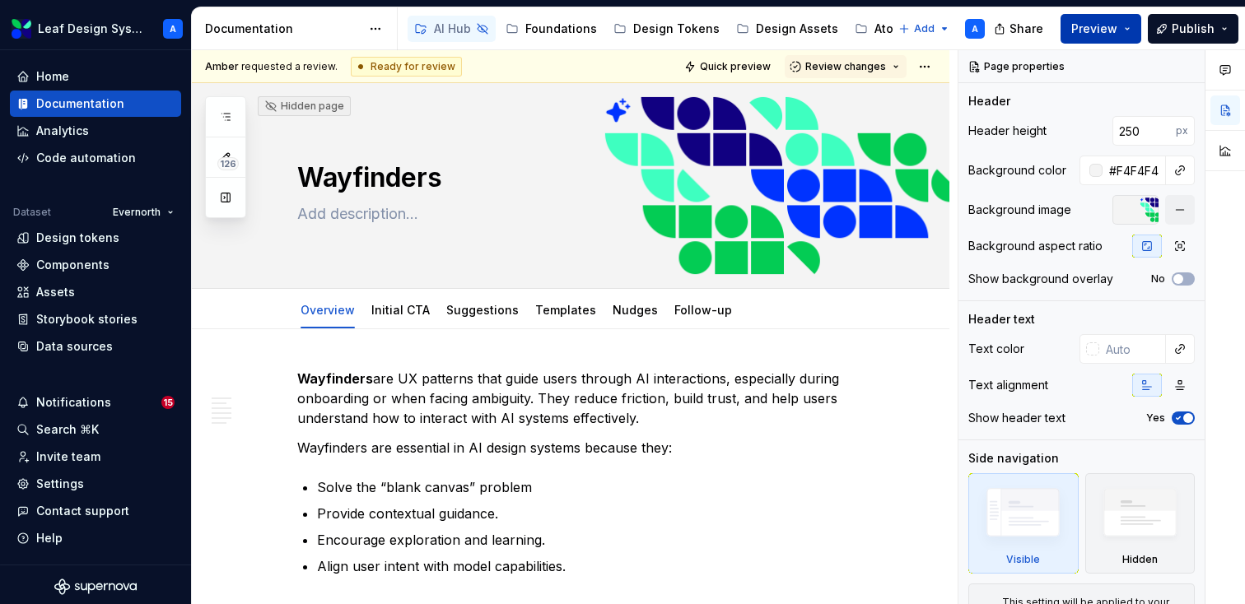
click at [1132, 29] on button "Preview" at bounding box center [1100, 29] width 81 height 30
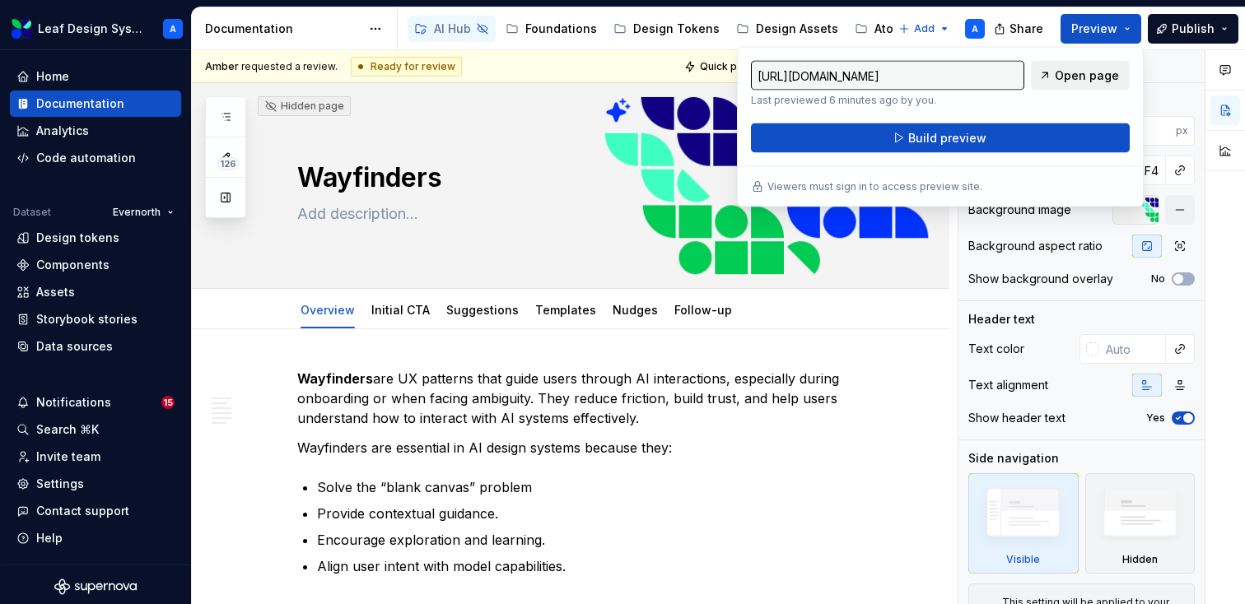
click at [1087, 77] on span "Open page" at bounding box center [1086, 75] width 64 height 16
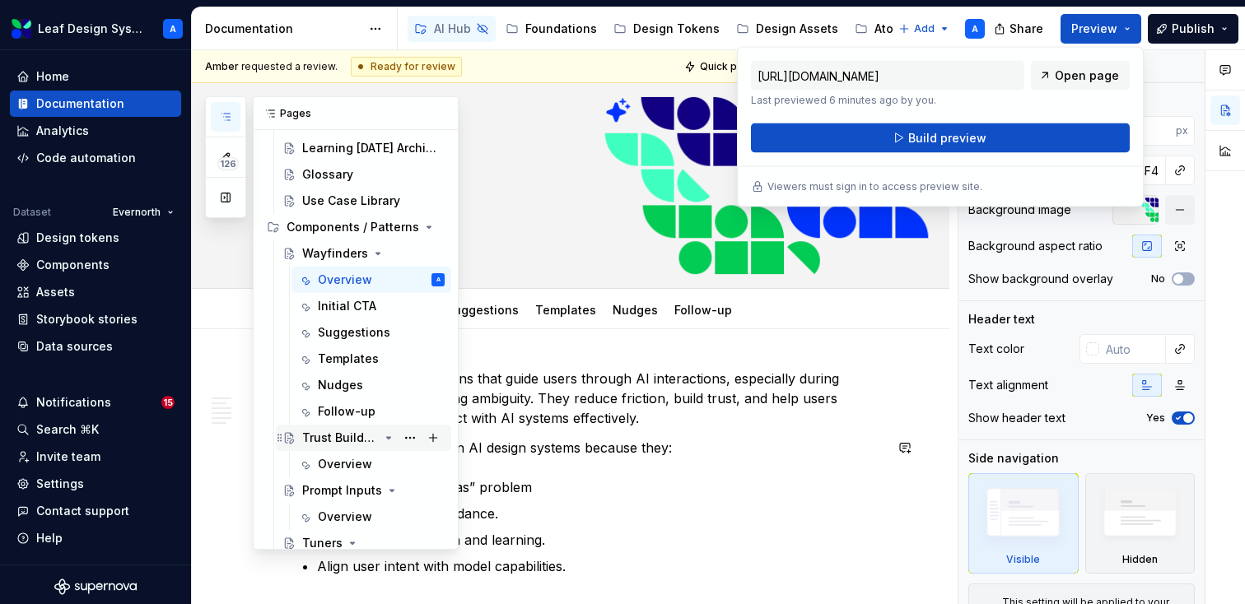
scroll to position [398, 0]
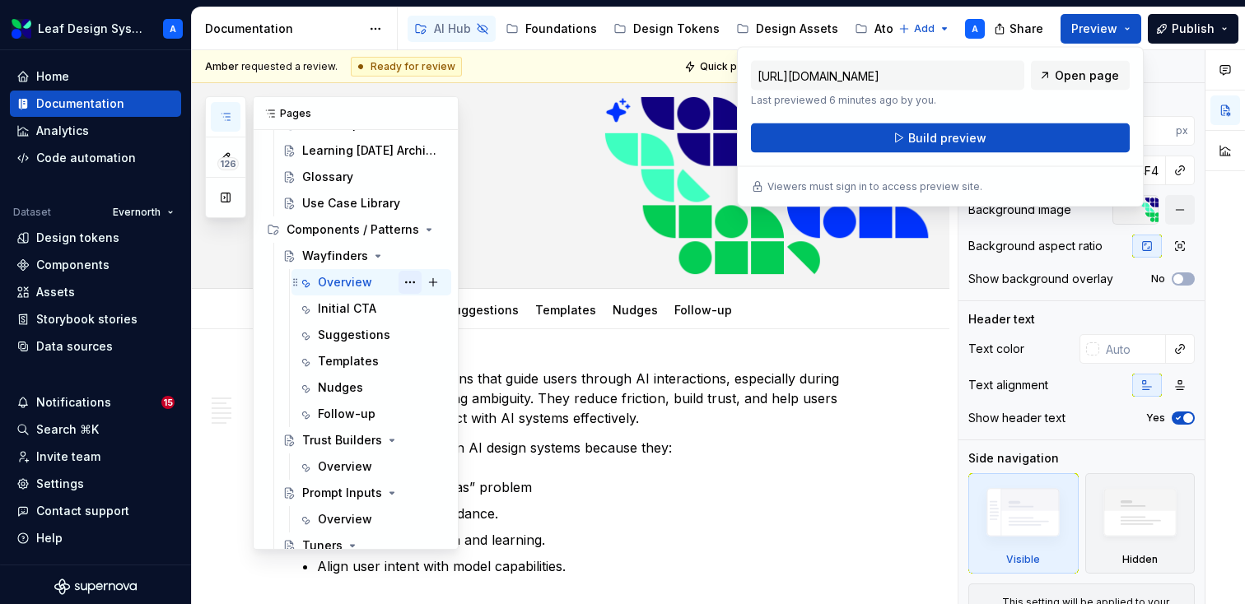
click at [413, 284] on button "Page tree" at bounding box center [409, 282] width 23 height 23
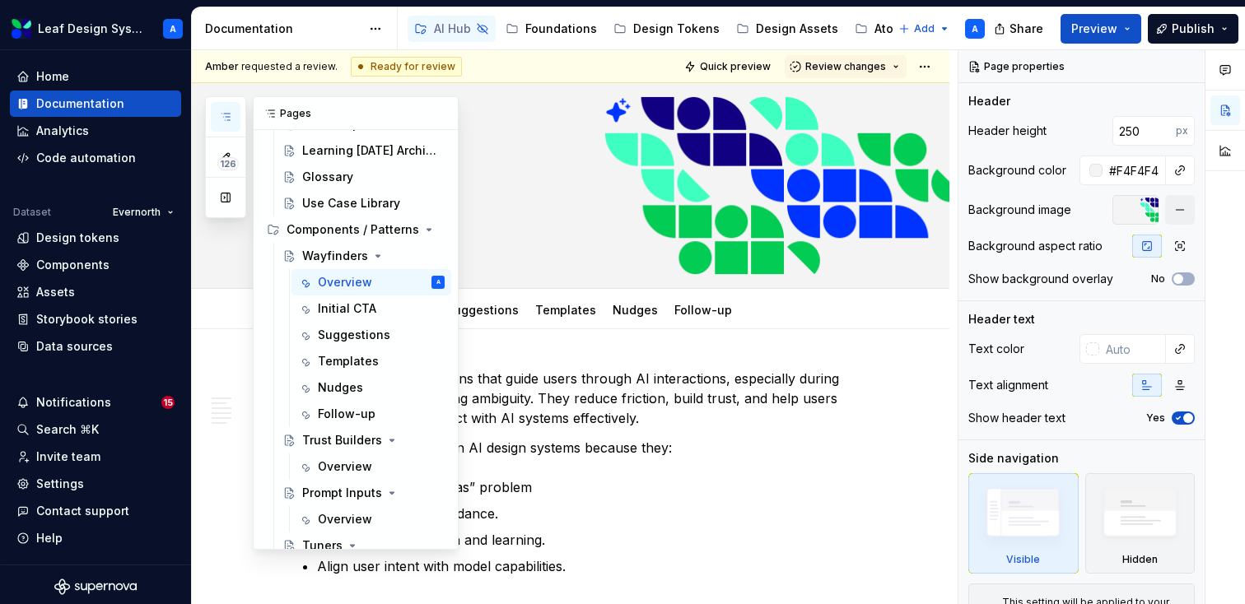
click at [408, 283] on div "126 Pages Add Accessibility guide for tree Page tree. Navigate the tree with th…" at bounding box center [332, 323] width 254 height 454
click at [412, 314] on button "Page tree" at bounding box center [409, 308] width 23 height 23
click at [410, 309] on div "126 Pages Add Accessibility guide for tree Page tree. Navigate the tree with th…" at bounding box center [332, 323] width 254 height 454
click at [410, 333] on button "Page tree" at bounding box center [409, 335] width 23 height 23
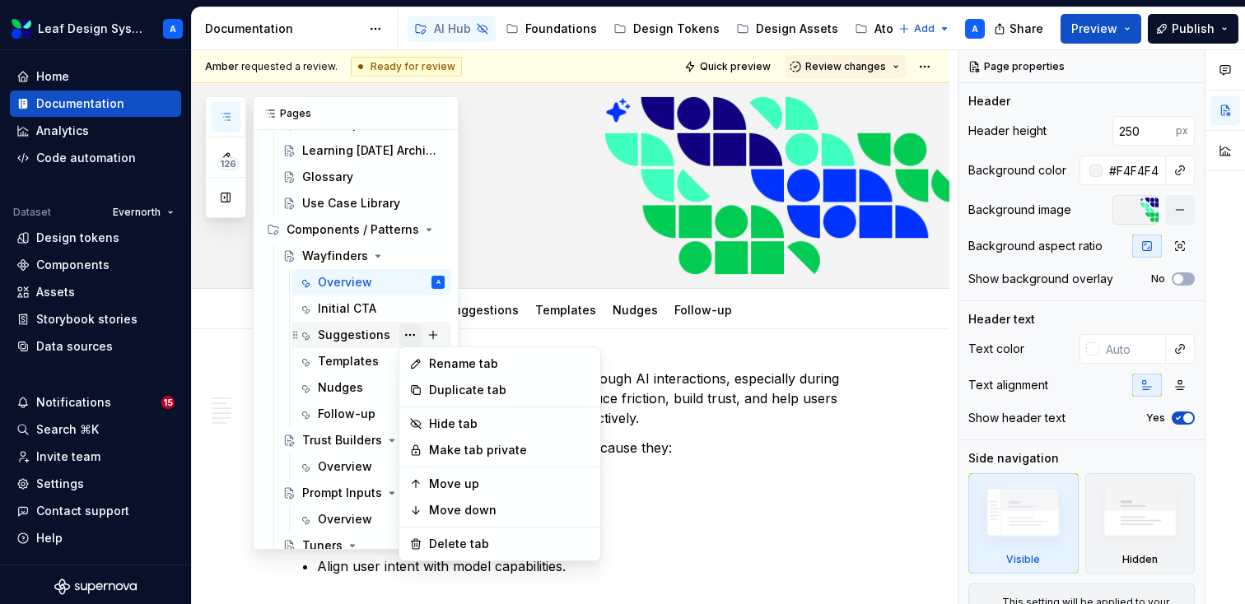
click at [410, 333] on div "126 Pages Add Accessibility guide for tree Page tree. Navigate the tree with th…" at bounding box center [332, 323] width 254 height 454
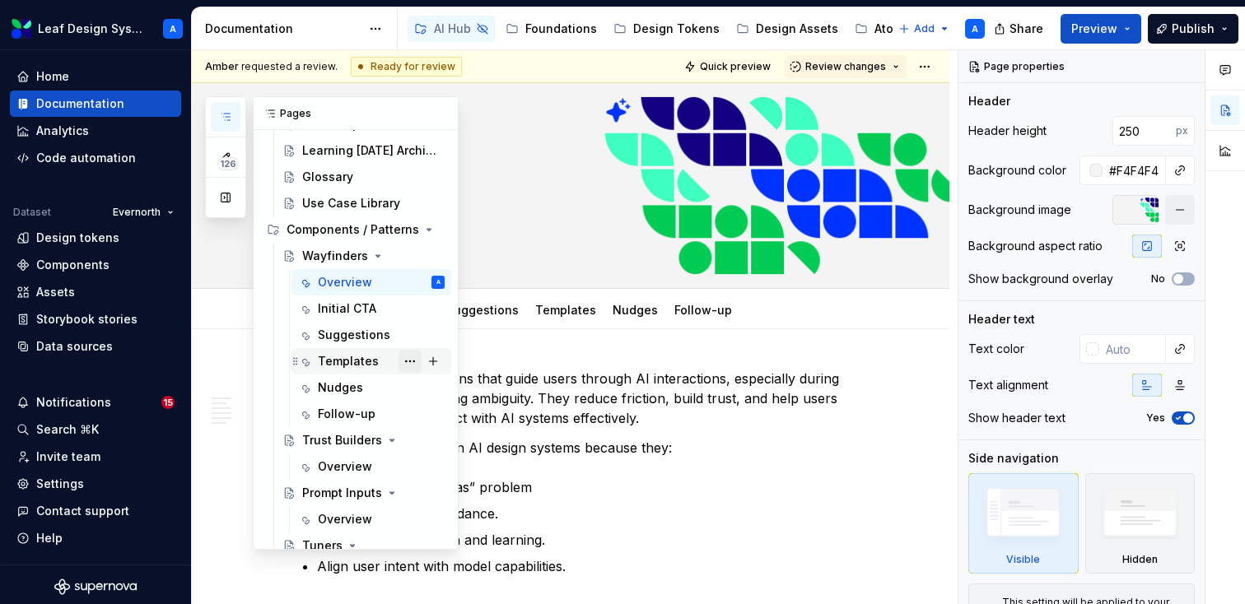
click at [409, 363] on button "Page tree" at bounding box center [409, 361] width 23 height 23
click at [409, 363] on div "126 Pages Add Accessibility guide for tree Page tree. Navigate the tree with th…" at bounding box center [332, 323] width 254 height 454
click at [412, 393] on button "Page tree" at bounding box center [409, 387] width 23 height 23
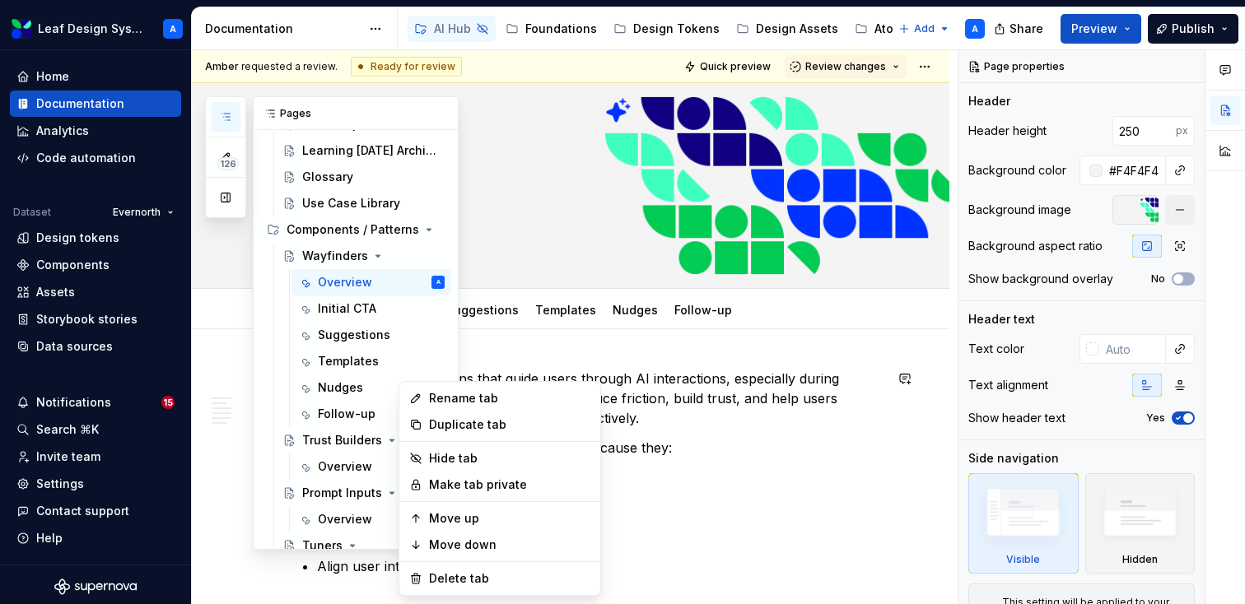
click at [409, 376] on div "126 Pages Add Accessibility guide for tree Page tree. Navigate the tree with th…" at bounding box center [332, 323] width 254 height 454
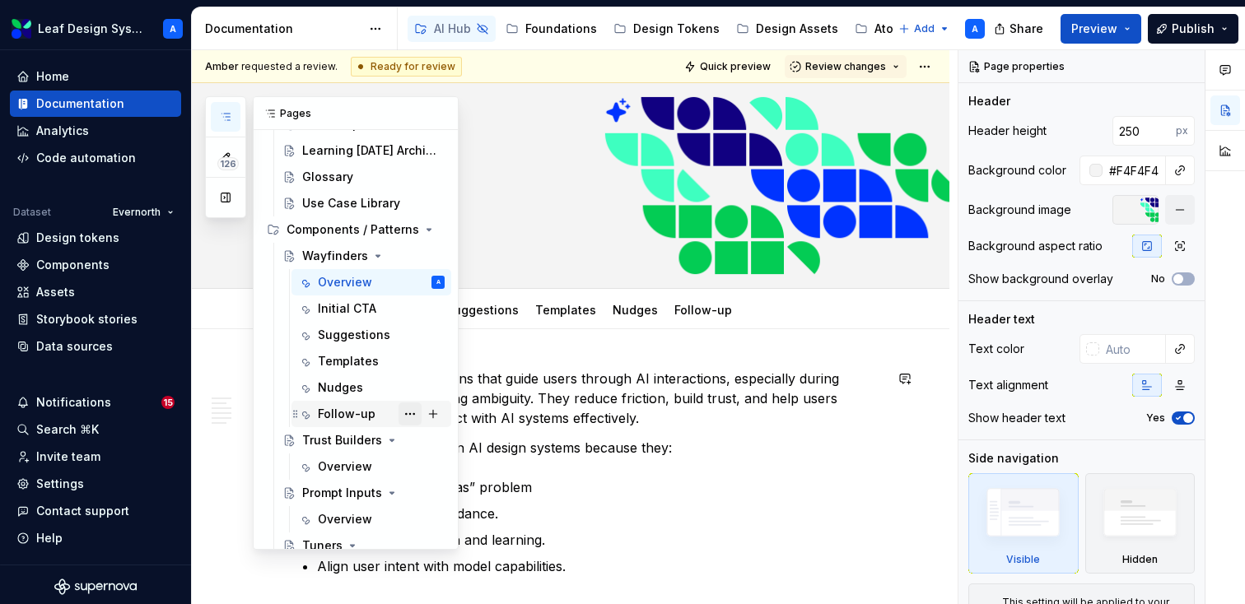
click at [408, 417] on button "Page tree" at bounding box center [409, 414] width 23 height 23
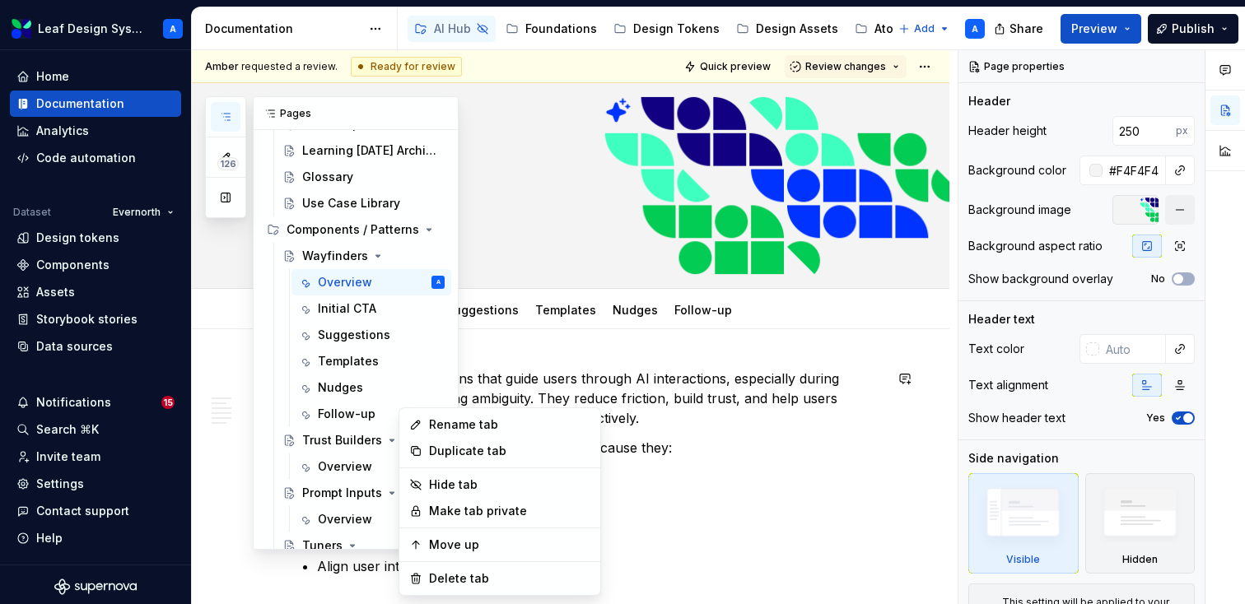
click at [403, 399] on div "126 Pages Add Accessibility guide for tree Page tree. Navigate the tree with th…" at bounding box center [332, 323] width 254 height 454
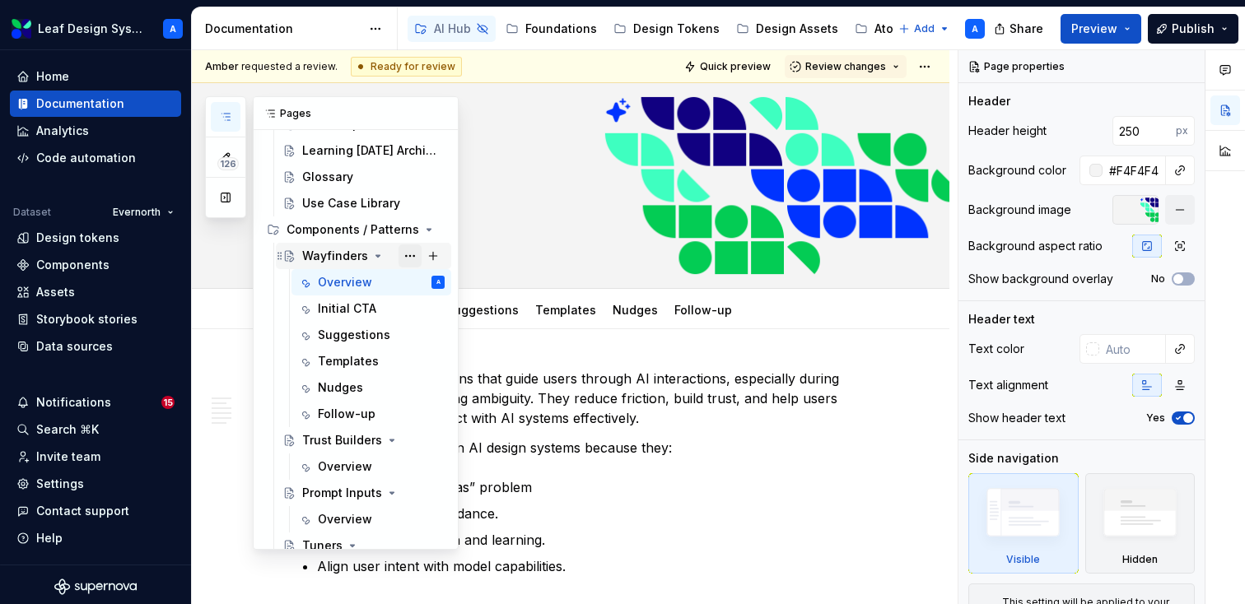
click at [407, 258] on button "Page tree" at bounding box center [409, 255] width 23 height 23
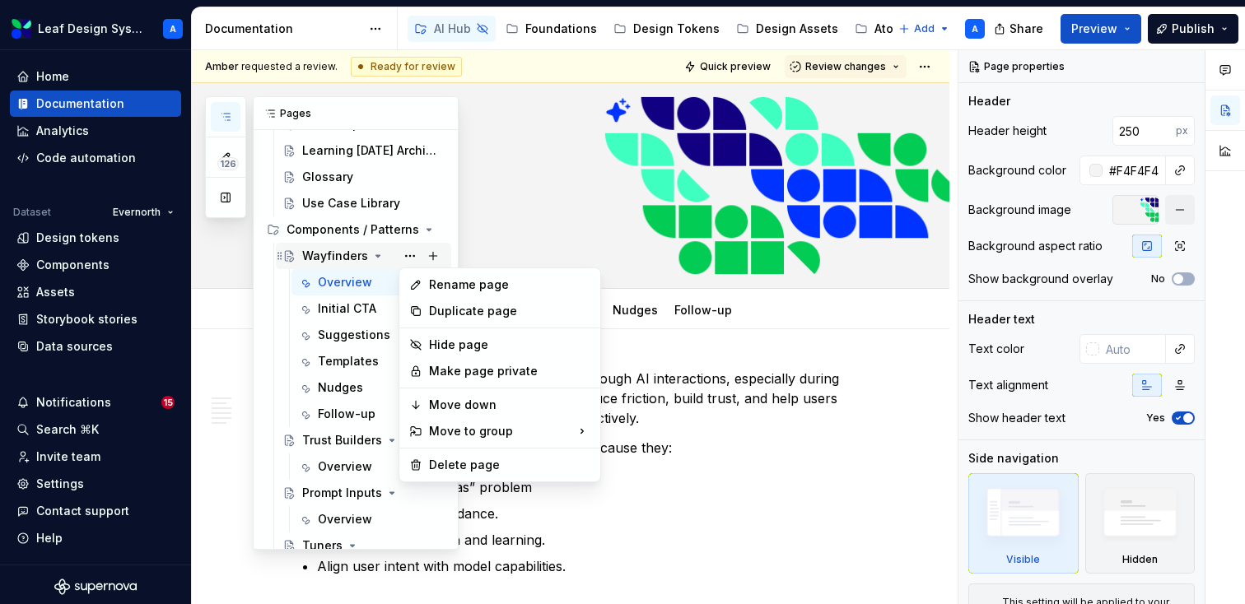
click at [407, 257] on div "126 Pages Add Accessibility guide for tree Page tree. Navigate the tree with th…" at bounding box center [332, 323] width 254 height 454
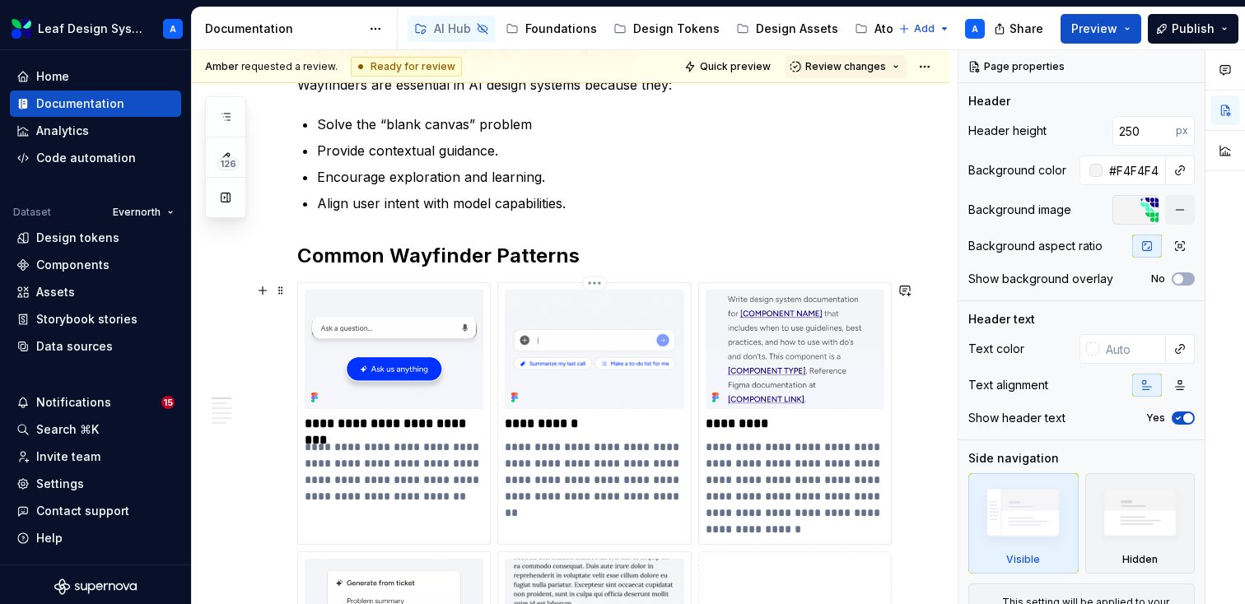
scroll to position [0, 0]
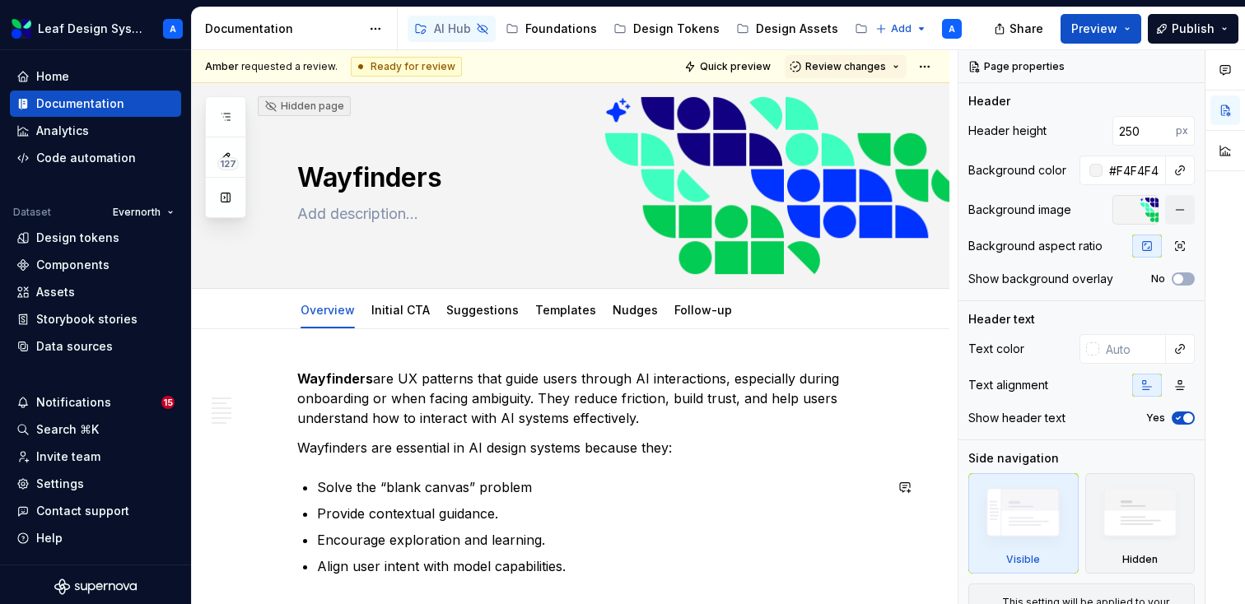
type textarea "*"
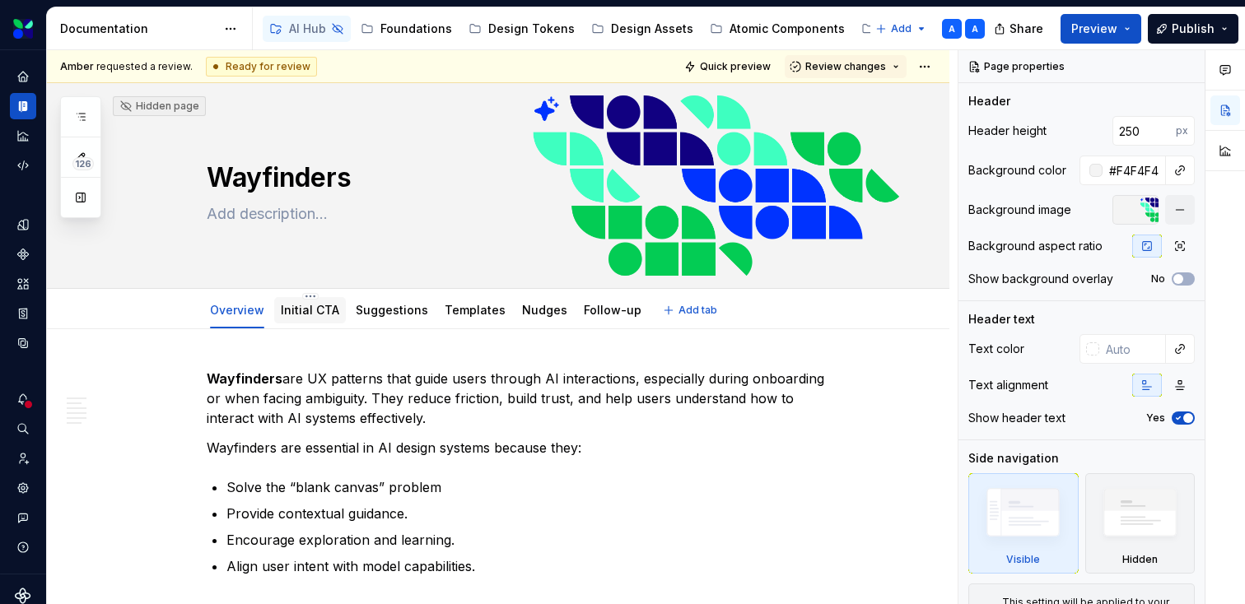
click at [293, 321] on div "Initial CTA" at bounding box center [310, 310] width 72 height 26
click at [324, 316] on link "Initial CTA" at bounding box center [310, 310] width 58 height 14
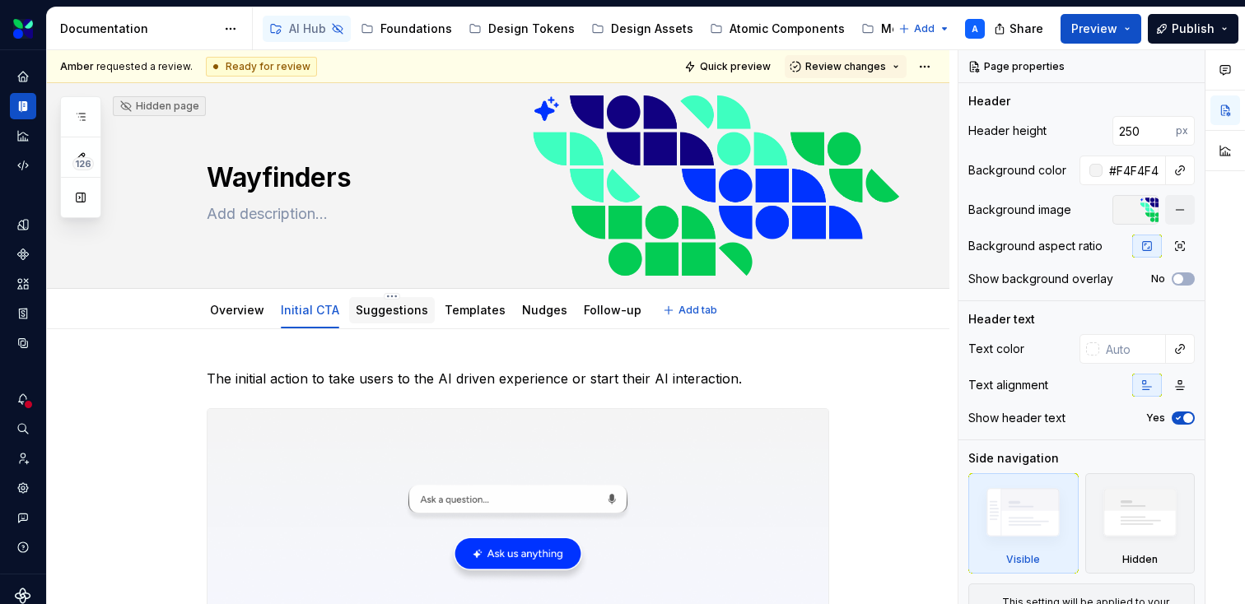
click at [381, 315] on link "Suggestions" at bounding box center [392, 310] width 72 height 14
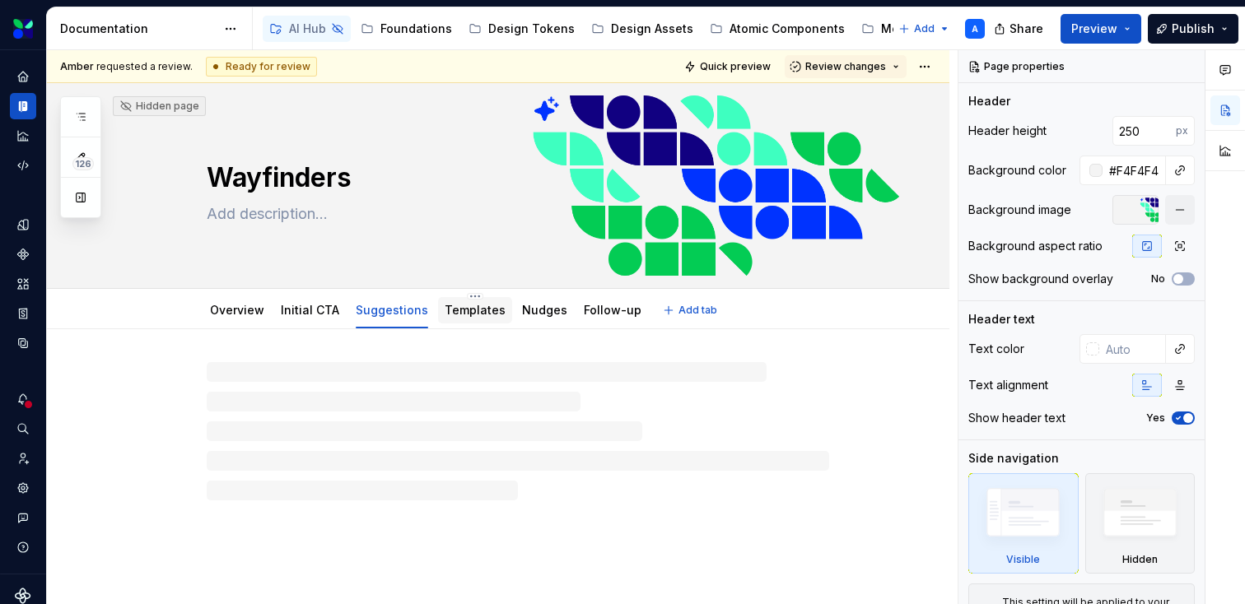
click at [475, 314] on link "Templates" at bounding box center [475, 310] width 61 height 14
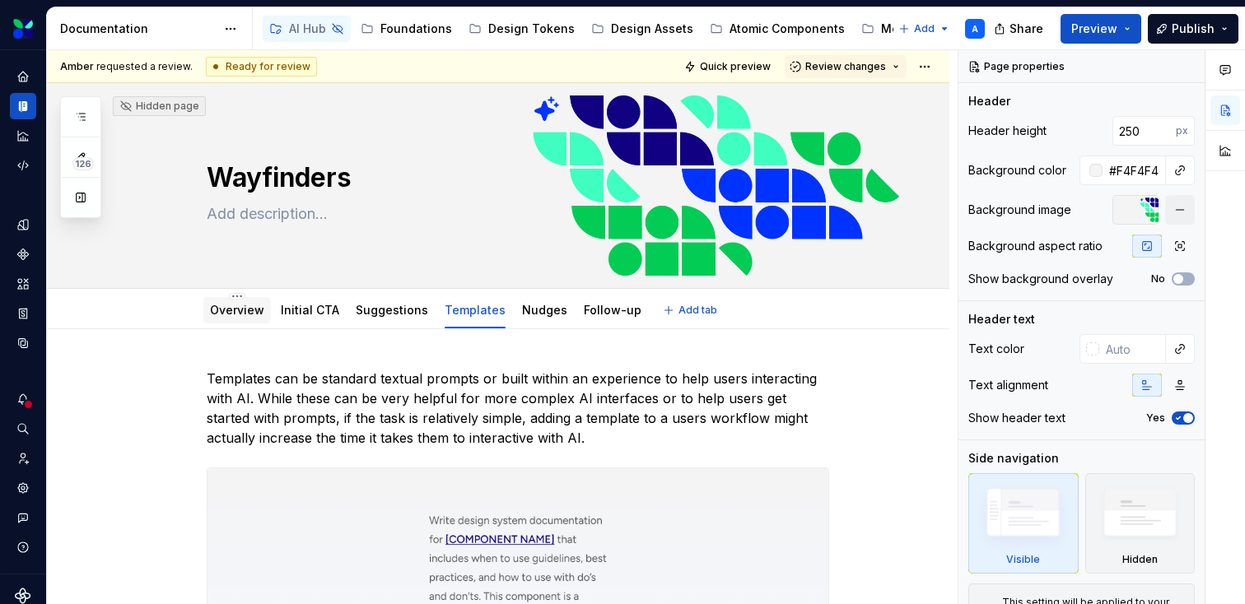
click at [228, 322] on div "Overview" at bounding box center [236, 310] width 67 height 26
click at [236, 313] on link "Overview" at bounding box center [237, 310] width 54 height 14
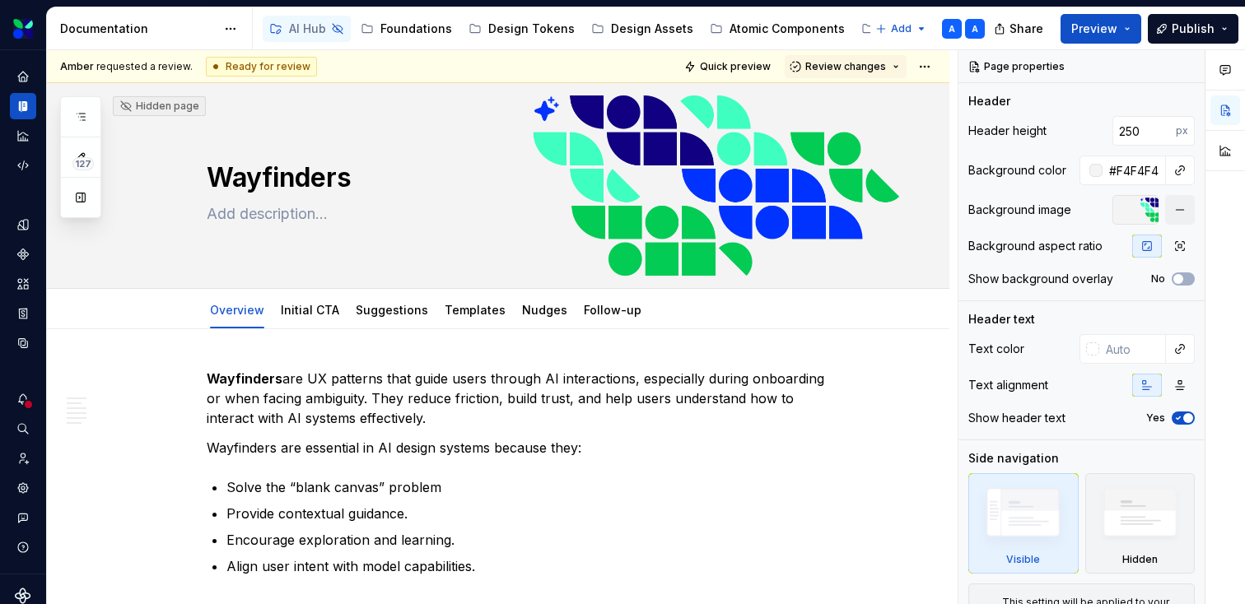
type textarea "*"
